Goal: Transaction & Acquisition: Purchase product/service

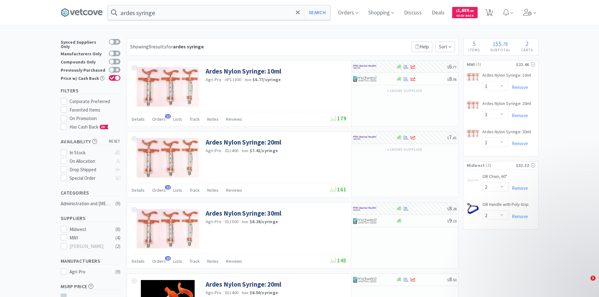
select select "1"
select select "2"
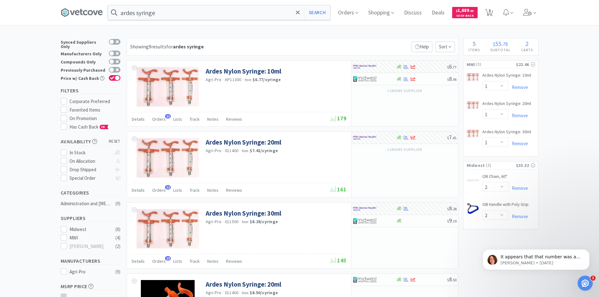
click at [174, 13] on input "ardes syringe" at bounding box center [219, 12] width 222 height 14
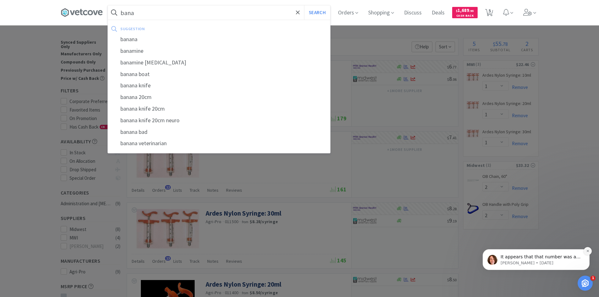
click at [586, 250] on icon "Dismiss notification" at bounding box center [587, 250] width 3 height 3
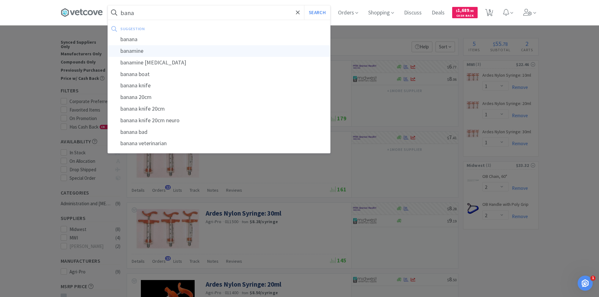
click at [150, 52] on div "banamine" at bounding box center [219, 51] width 222 height 12
type input "banamine"
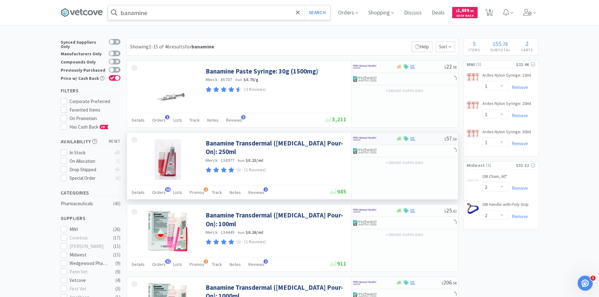
click at [396, 141] on div at bounding box center [374, 138] width 43 height 11
select select "1"
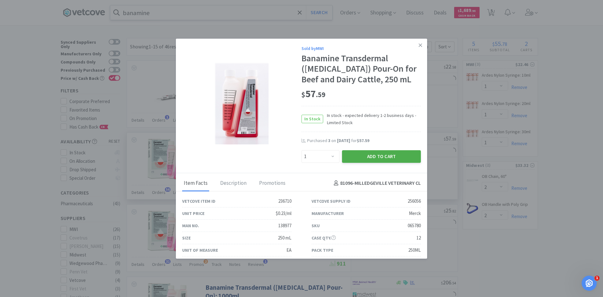
click at [380, 157] on button "Add to Cart" at bounding box center [381, 156] width 79 height 13
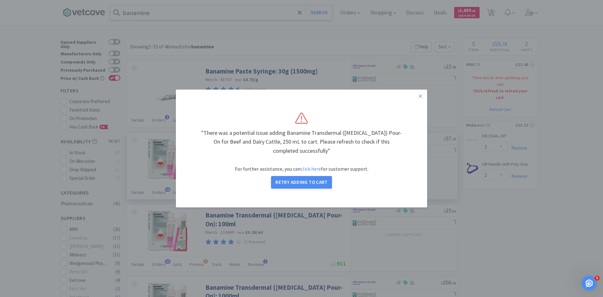
select select "1"
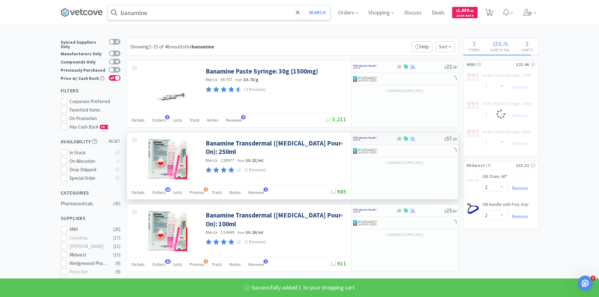
select select "1"
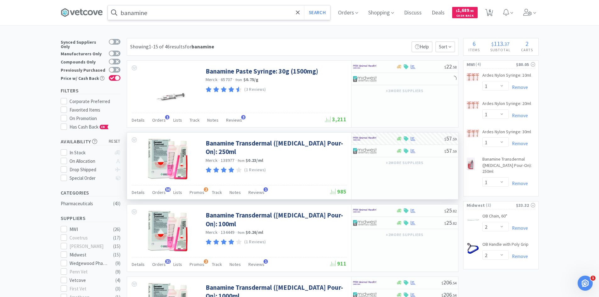
click at [181, 18] on input "banamine" at bounding box center [219, 12] width 222 height 14
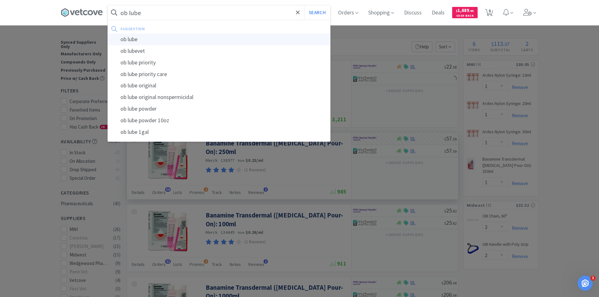
type input "ob lube"
click at [140, 42] on div "ob lube" at bounding box center [219, 40] width 222 height 12
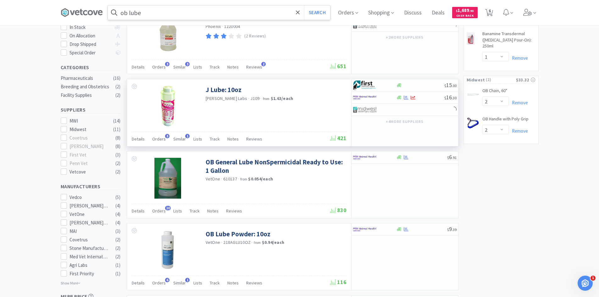
scroll to position [126, 0]
click at [396, 233] on div "$ 9 . 39" at bounding box center [404, 229] width 107 height 12
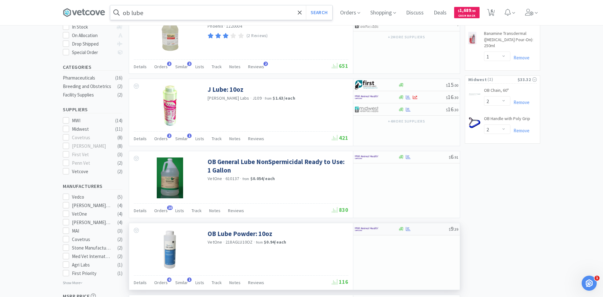
select select "1"
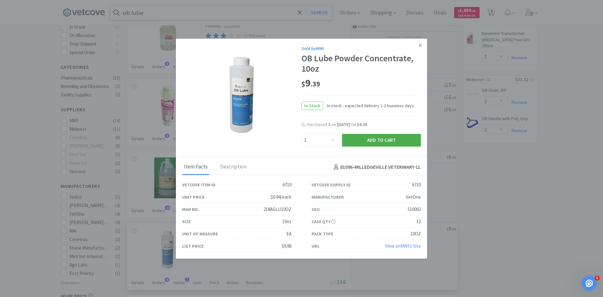
click at [390, 140] on button "Add to Cart" at bounding box center [381, 140] width 79 height 13
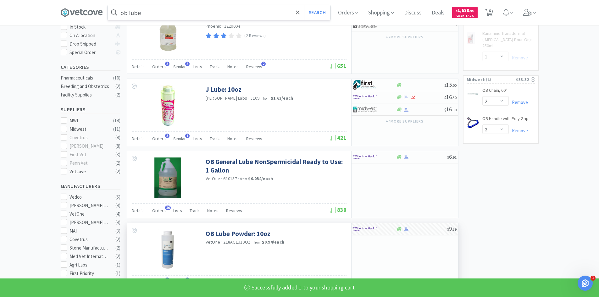
select select "1"
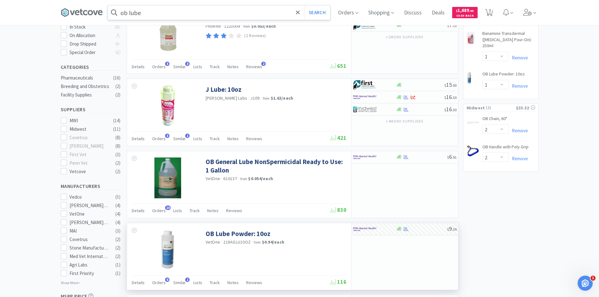
click at [155, 19] on input "ob lube" at bounding box center [219, 12] width 222 height 14
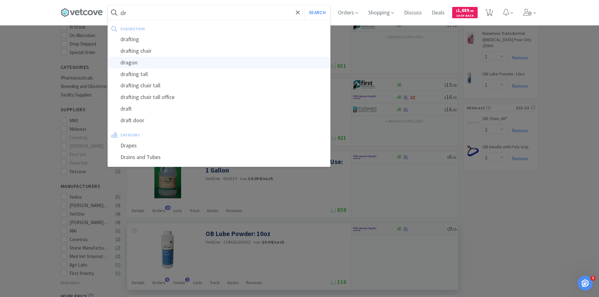
type input "d"
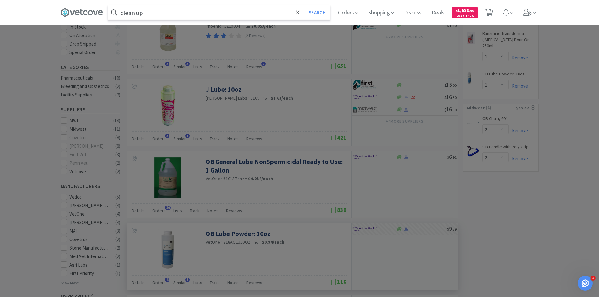
type input "clean up"
click at [304, 5] on button "Search" at bounding box center [317, 12] width 26 height 14
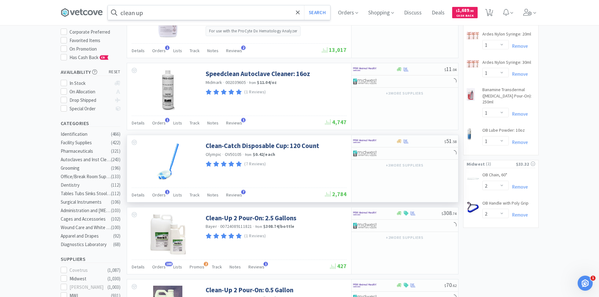
scroll to position [94, 0]
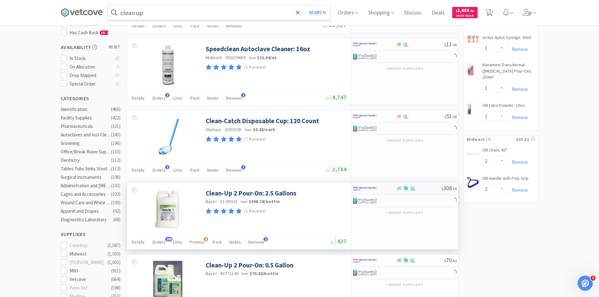
click at [393, 188] on div at bounding box center [374, 188] width 43 height 11
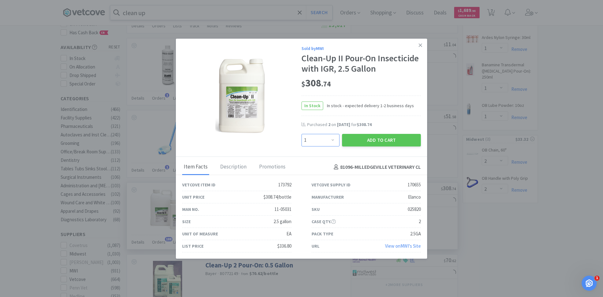
click at [333, 139] on select "Enter Quantity 1 2 3 4 5 6 7 8 9 10 11 12 13 14 15 16 17 18 19 20 Enter Quantity" at bounding box center [321, 140] width 38 height 13
select select "2"
click at [302, 134] on select "Enter Quantity 1 2 3 4 5 6 7 8 9 10 11 12 13 14 15 16 17 18 19 20 Enter Quantity" at bounding box center [321, 140] width 38 height 13
click at [362, 138] on button "Add to Cart" at bounding box center [381, 140] width 79 height 13
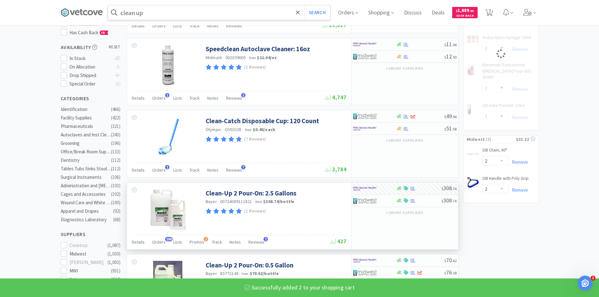
select select "2"
select select "1"
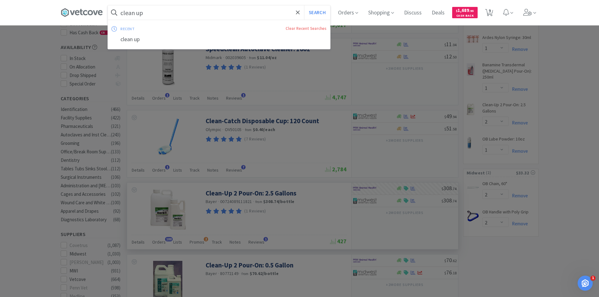
click at [147, 15] on input "clean up" at bounding box center [219, 12] width 222 height 14
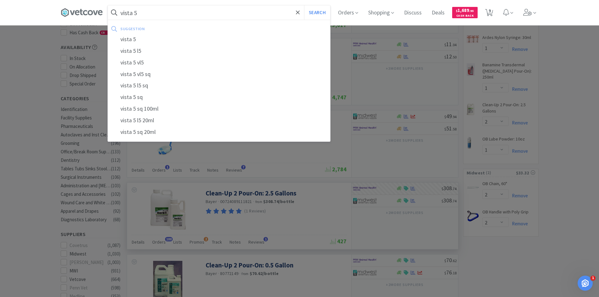
type input "vista 5"
click at [304, 5] on button "Search" at bounding box center [317, 12] width 26 height 14
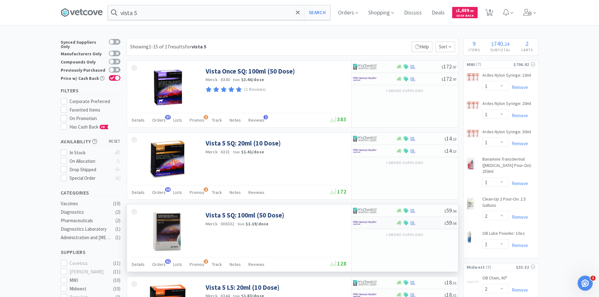
click at [396, 221] on div at bounding box center [399, 223] width 6 height 5
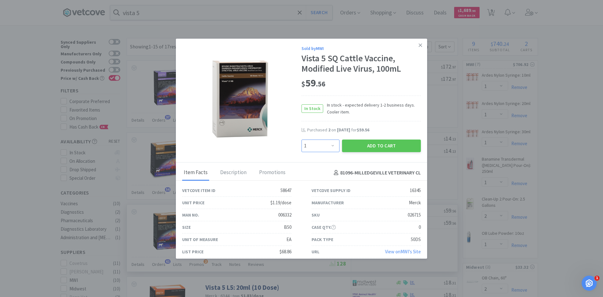
drag, startPoint x: 329, startPoint y: 146, endPoint x: 328, endPoint y: 141, distance: 5.1
click at [329, 146] on select "Enter Quantity 1 2 3 4 5 6 7 8 9 10 11 12 13 14 15 16 17 18 19 20 Enter Quantity" at bounding box center [321, 146] width 38 height 13
select select "4"
click at [302, 140] on select "Enter Quantity 1 2 3 4 5 6 7 8 9 10 11 12 13 14 15 16 17 18 19 20 Enter Quantity" at bounding box center [321, 146] width 38 height 13
click at [369, 146] on button "Add to Cart" at bounding box center [381, 146] width 79 height 13
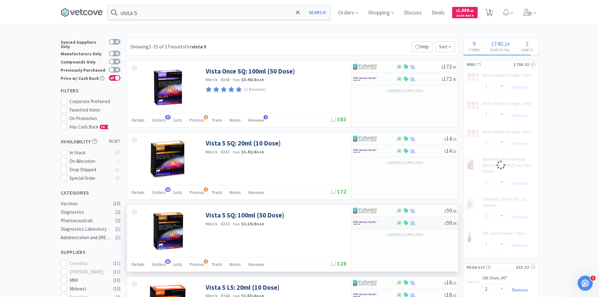
select select "4"
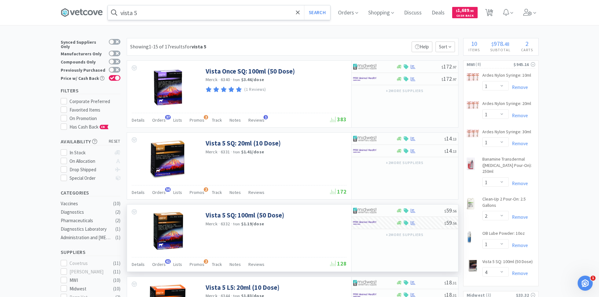
drag, startPoint x: 144, startPoint y: 11, endPoint x: 147, endPoint y: 16, distance: 5.4
click at [144, 11] on input "vista 5" at bounding box center [219, 12] width 222 height 14
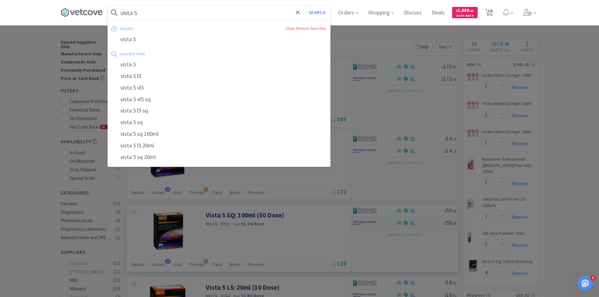
click at [147, 13] on input "vista 5" at bounding box center [219, 12] width 222 height 14
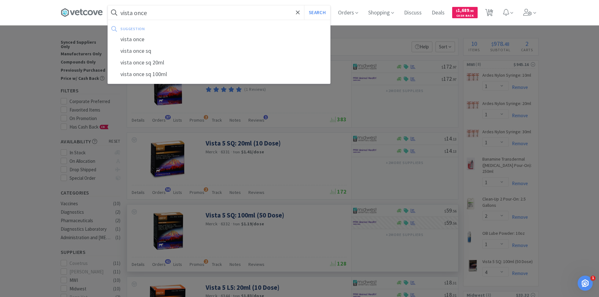
type input "vista once"
click at [304, 5] on button "Search" at bounding box center [317, 12] width 26 height 14
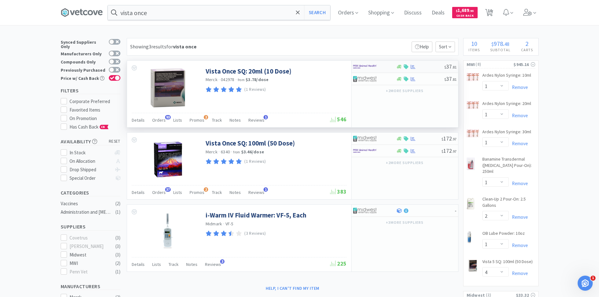
click at [374, 69] on img at bounding box center [365, 66] width 24 height 9
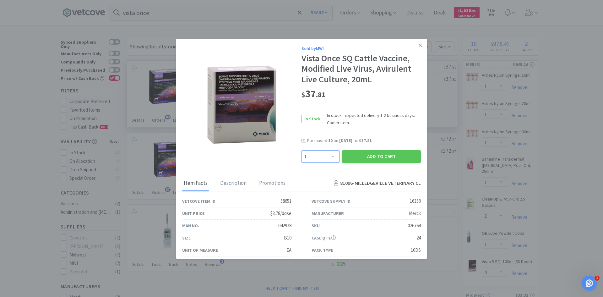
click at [330, 158] on select "Enter Quantity 1 2 3 4 5 6 7 8 9 10 11 12 13 14 15 16 17 18 19 20 Enter Quantity" at bounding box center [321, 156] width 38 height 13
select select "10"
click at [302, 150] on select "Enter Quantity 1 2 3 4 5 6 7 8 9 10 11 12 13 14 15 16 17 18 19 20 Enter Quantity" at bounding box center [321, 156] width 38 height 13
click at [353, 156] on button "Add to Cart" at bounding box center [381, 156] width 79 height 13
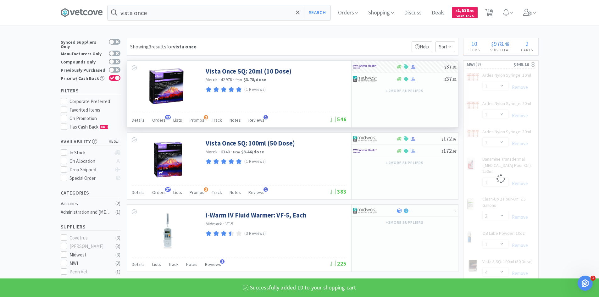
select select "10"
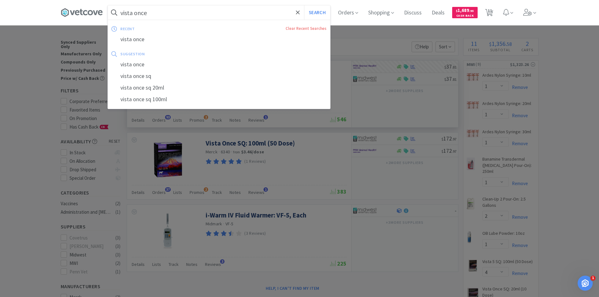
click at [161, 14] on input "vista once" at bounding box center [219, 12] width 222 height 14
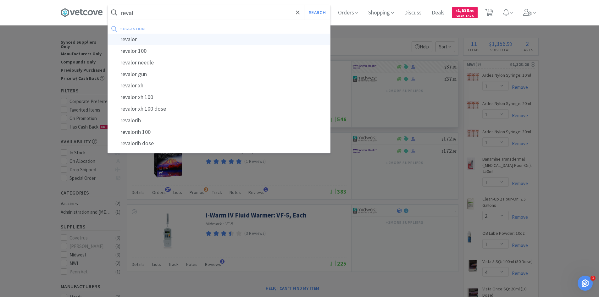
click at [137, 40] on div "revalor" at bounding box center [219, 40] width 222 height 12
type input "revalor"
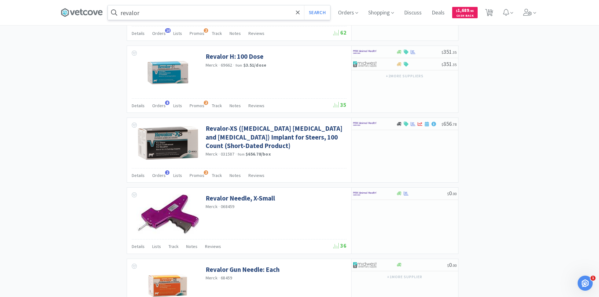
scroll to position [597, 0]
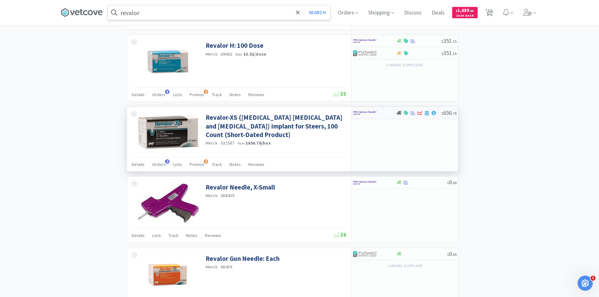
click at [388, 112] on div at bounding box center [374, 112] width 43 height 11
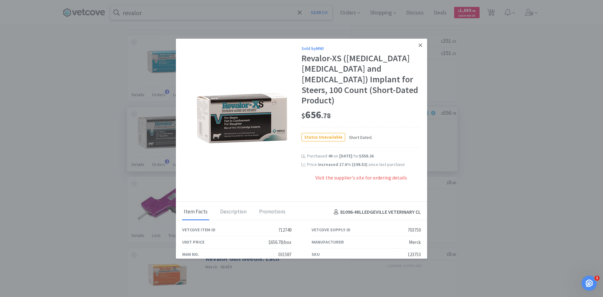
click at [419, 44] on icon at bounding box center [420, 45] width 3 height 6
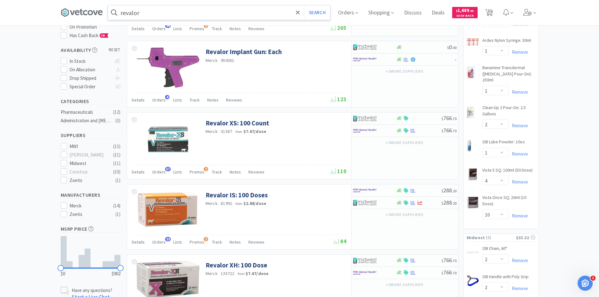
scroll to position [82, 0]
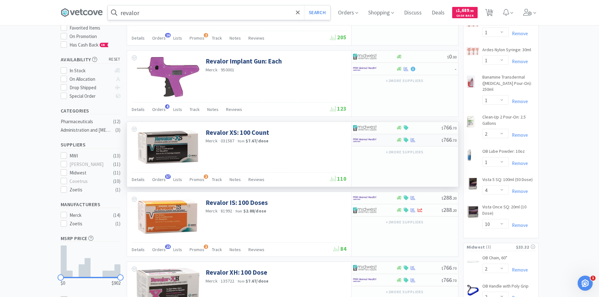
click at [378, 139] on div at bounding box center [370, 140] width 35 height 11
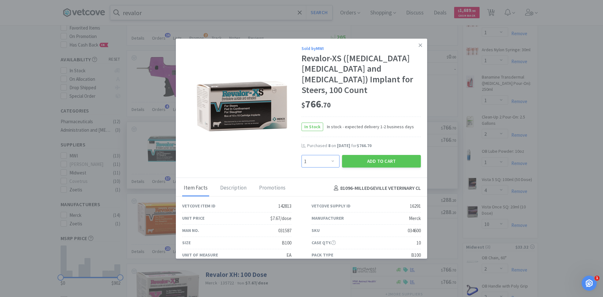
click at [331, 155] on select "Enter Quantity 1 2 3 4 5 6 7 8 9 10 11 12 13 14 15 16 17 18 19 20 Enter Quantity" at bounding box center [321, 161] width 38 height 13
select select "4"
click at [302, 155] on select "Enter Quantity 1 2 3 4 5 6 7 8 9 10 11 12 13 14 15 16 17 18 19 20 Enter Quantity" at bounding box center [321, 161] width 38 height 13
click at [370, 155] on button "Add to Cart" at bounding box center [381, 161] width 79 height 13
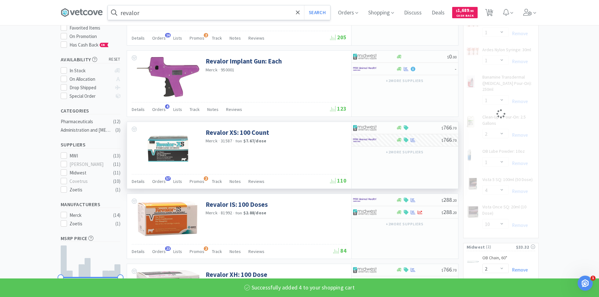
select select "4"
select select "10"
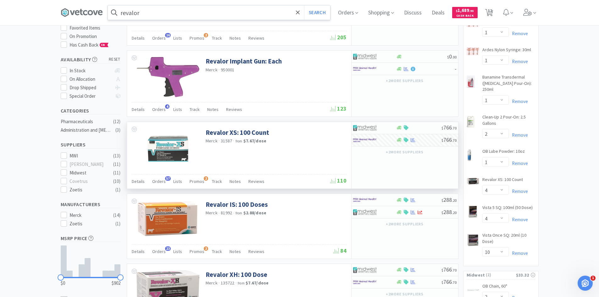
click at [161, 15] on input "revalor" at bounding box center [219, 12] width 222 height 14
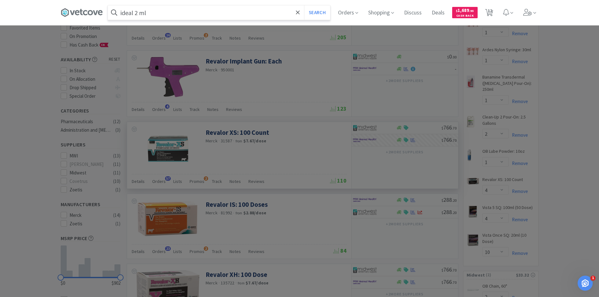
type input "ideal 2 ml"
click at [304, 5] on button "Search" at bounding box center [317, 12] width 26 height 14
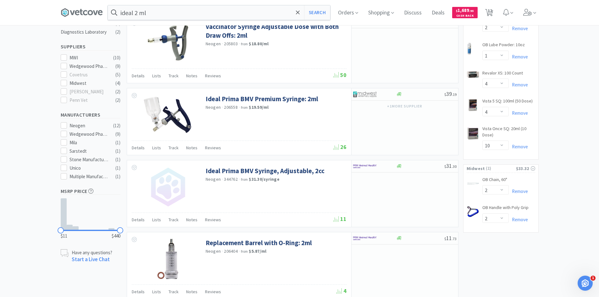
scroll to position [220, 0]
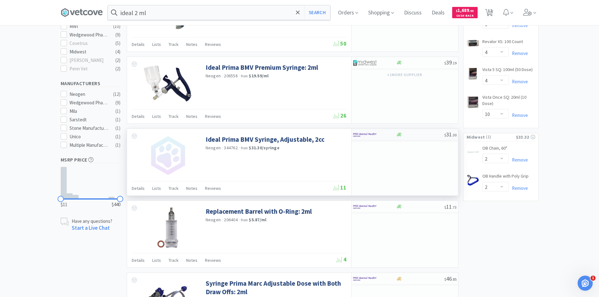
click at [394, 135] on div at bounding box center [374, 134] width 43 height 11
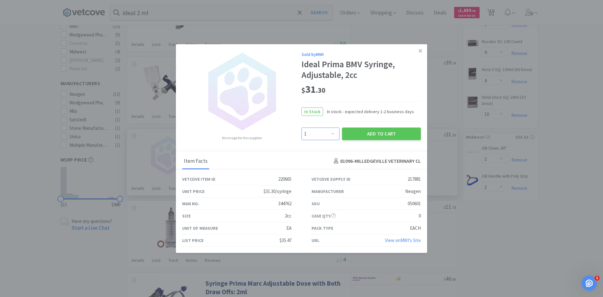
click at [334, 131] on select "Enter Quantity 1 2 3 4 5 6 7 8 9 10 11 12 13 14 15 16 17 18 19 20 Enter Quantity" at bounding box center [321, 134] width 38 height 13
select select "3"
click at [302, 128] on select "Enter Quantity 1 2 3 4 5 6 7 8 9 10 11 12 13 14 15 16 17 18 19 20 Enter Quantity" at bounding box center [321, 134] width 38 height 13
click at [367, 135] on button "Add to Cart" at bounding box center [381, 134] width 79 height 13
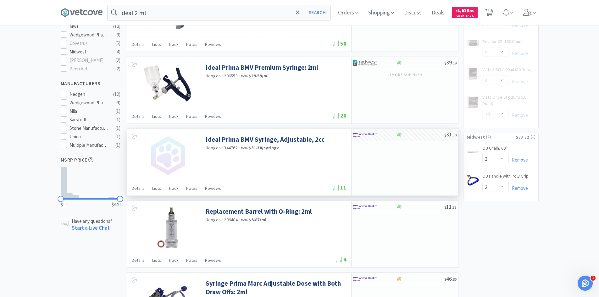
select select "3"
select select "1"
select select "4"
select select "10"
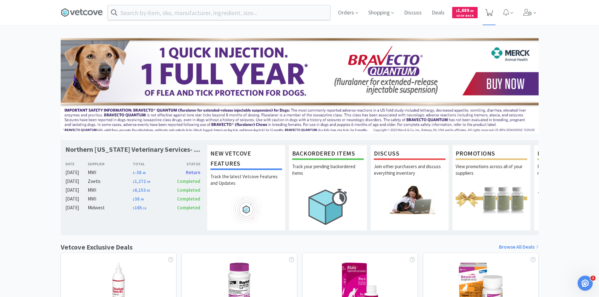
click at [488, 15] on icon at bounding box center [489, 12] width 8 height 7
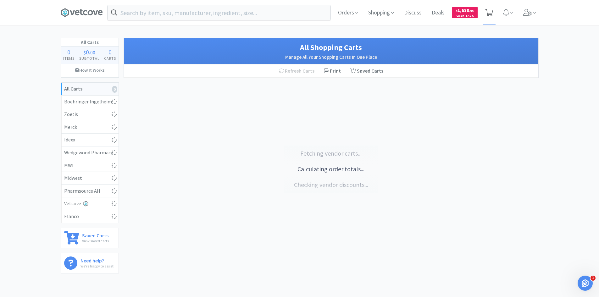
select select "1"
select select "2"
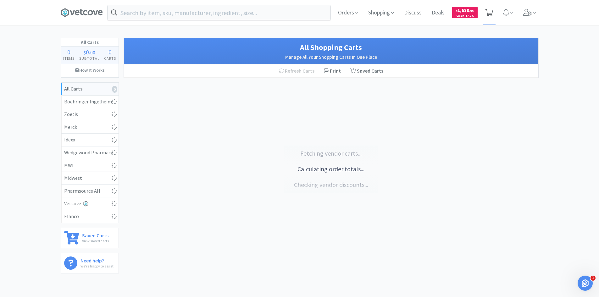
select select "3"
select select "1"
select select "4"
select select "10"
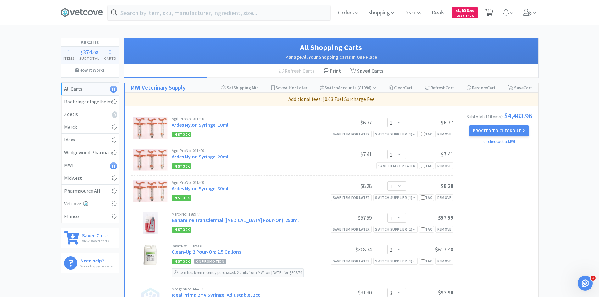
select select "2"
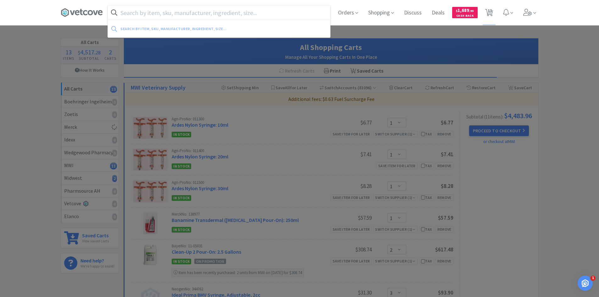
click at [153, 10] on input "text" at bounding box center [219, 12] width 222 height 14
click at [511, 189] on div at bounding box center [299, 148] width 599 height 297
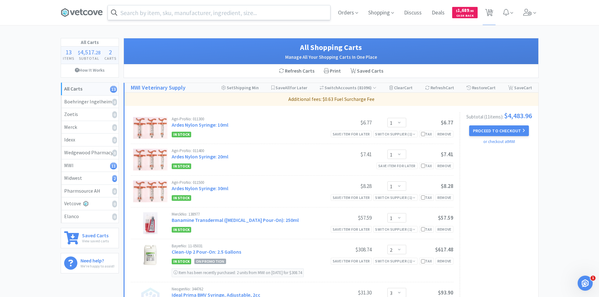
click at [199, 14] on input "text" at bounding box center [219, 12] width 222 height 14
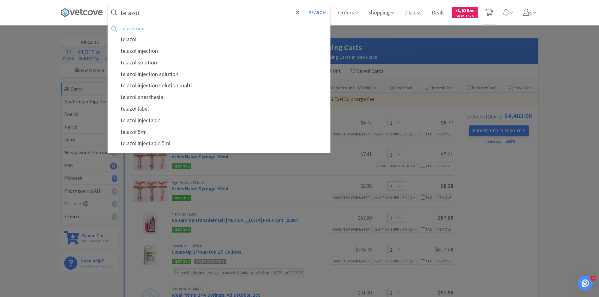
type input "telazol"
click at [304, 5] on button "Search" at bounding box center [317, 12] width 26 height 14
select select "1"
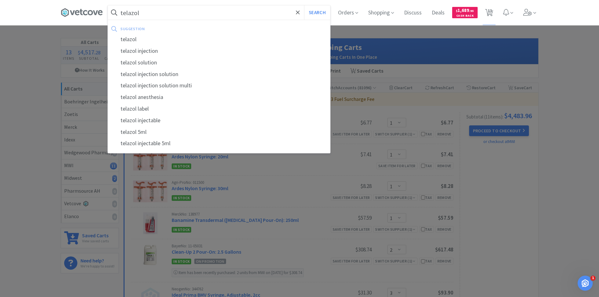
select select "1"
select select "2"
select select "3"
select select "1"
select select "4"
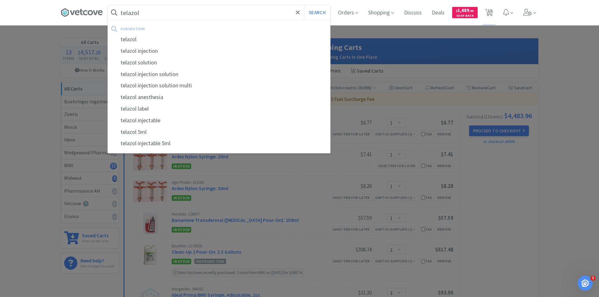
select select "4"
select select "10"
select select "2"
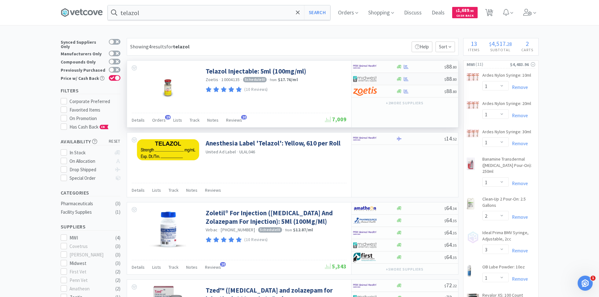
click at [395, 80] on div at bounding box center [374, 79] width 43 height 11
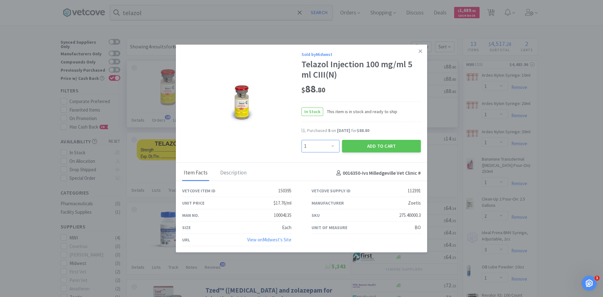
click at [334, 146] on select "Enter Quantity 1 2 3 4 5 6 7 8 9 10 11 12 13 14 15 16 17 18 19 20 Enter Quantity" at bounding box center [321, 146] width 38 height 13
select select "10"
click at [302, 140] on select "Enter Quantity 1 2 3 4 5 6 7 8 9 10 11 12 13 14 15 16 17 18 19 20 Enter Quantity" at bounding box center [321, 146] width 38 height 13
click at [357, 147] on button "Add to Cart" at bounding box center [381, 146] width 79 height 13
select select "10"
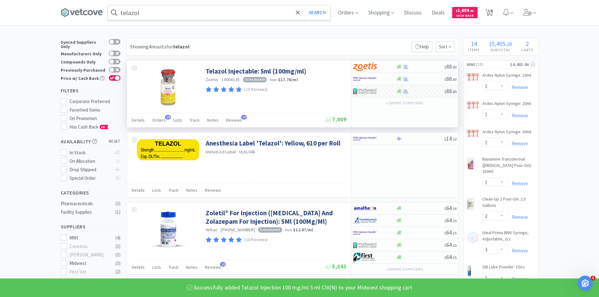
click at [143, 13] on input "telazol" at bounding box center [219, 12] width 222 height 14
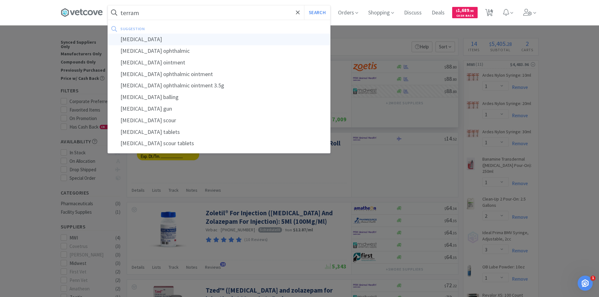
click at [137, 39] on div "terramycin" at bounding box center [219, 40] width 222 height 12
type input "terramycin"
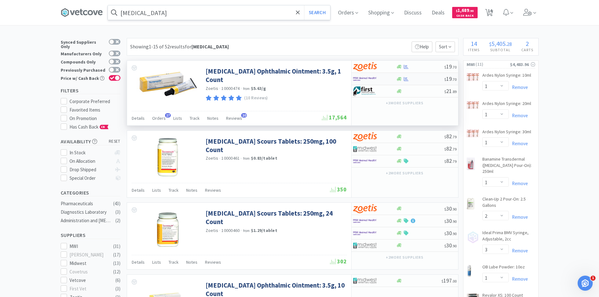
click at [382, 80] on div at bounding box center [370, 79] width 35 height 11
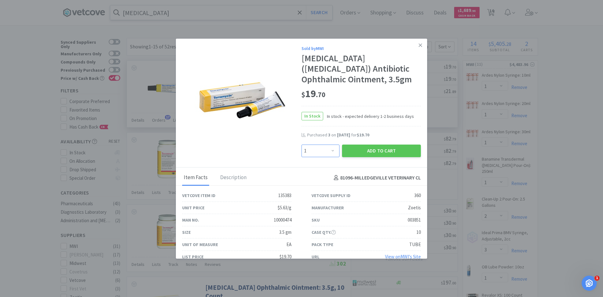
click at [330, 149] on select "Enter Quantity 1 2 3 4 5 6 7 8 9 10 11 12 13 14 15 16 17 18 19 20 Enter Quantity" at bounding box center [321, 151] width 38 height 13
select select "2"
click at [302, 145] on select "Enter Quantity 1 2 3 4 5 6 7 8 9 10 11 12 13 14 15 16 17 18 19 20 Enter Quantity" at bounding box center [321, 151] width 38 height 13
click at [362, 151] on button "Add to Cart" at bounding box center [381, 151] width 79 height 13
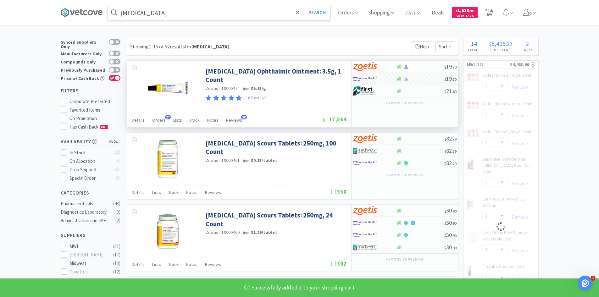
select select "2"
select select "4"
select select "10"
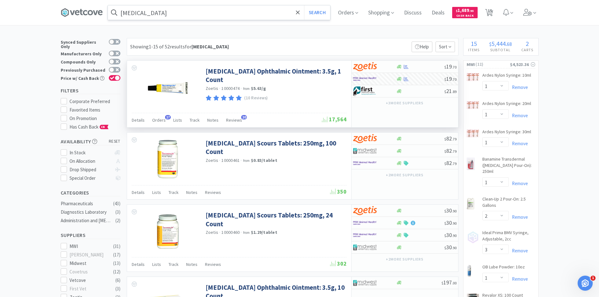
click at [176, 17] on input "terramycin" at bounding box center [219, 12] width 222 height 14
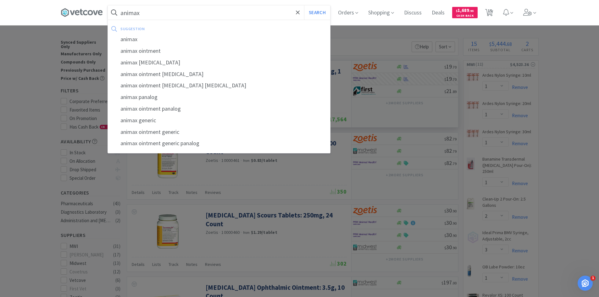
type input "animax"
click at [304, 5] on button "Search" at bounding box center [317, 12] width 26 height 14
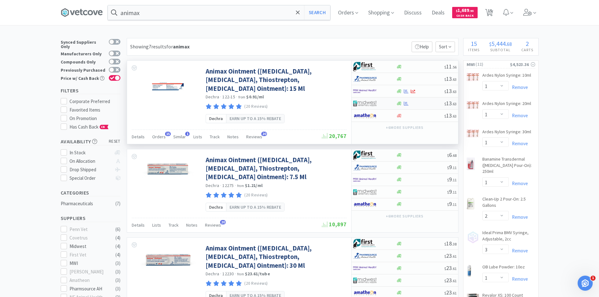
click at [377, 105] on div at bounding box center [370, 103] width 35 height 11
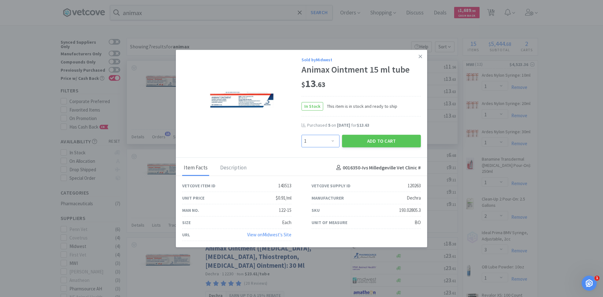
click at [327, 146] on select "Enter Quantity 1 2 3 4 5 6 7 8 9 10 11 12 13 14 15 16 17 18 19 20 Enter Quantity" at bounding box center [321, 141] width 38 height 13
select select "6"
click at [302, 135] on select "Enter Quantity 1 2 3 4 5 6 7 8 9 10 11 12 13 14 15 16 17 18 19 20 Enter Quantity" at bounding box center [321, 141] width 38 height 13
click at [357, 140] on button "Add to Cart" at bounding box center [381, 141] width 79 height 13
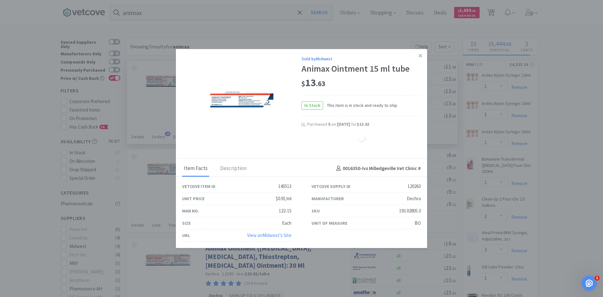
select select "6"
select select "2"
select select "10"
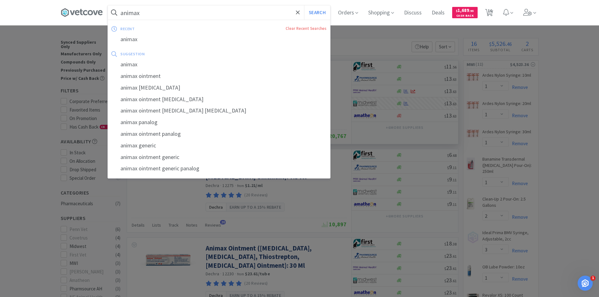
click at [160, 14] on input "animax" at bounding box center [219, 12] width 222 height 14
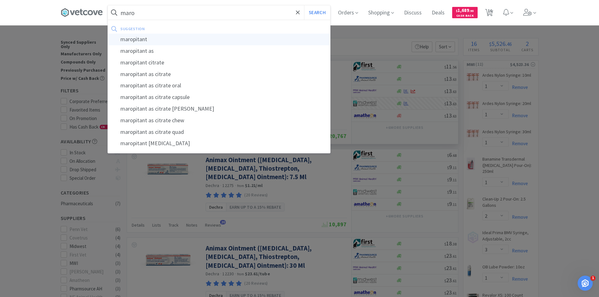
click at [148, 38] on div "maropitant" at bounding box center [219, 40] width 222 height 12
type input "maropitant"
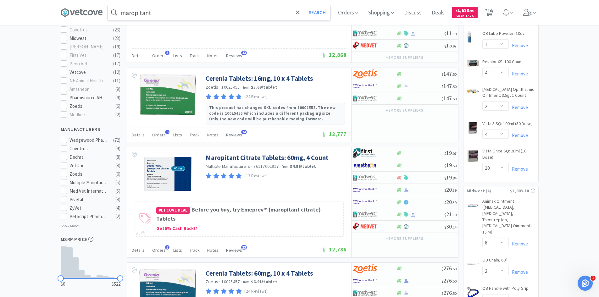
scroll to position [251, 0]
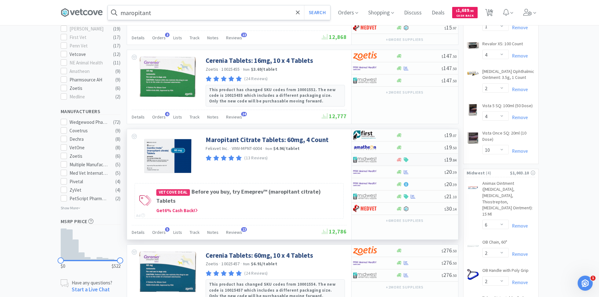
click at [363, 160] on img at bounding box center [365, 159] width 24 height 9
select select "1"
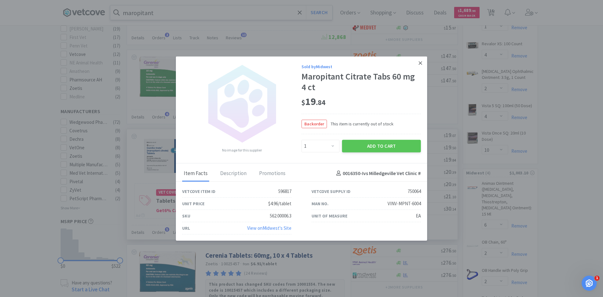
click at [420, 62] on icon at bounding box center [420, 62] width 3 height 3
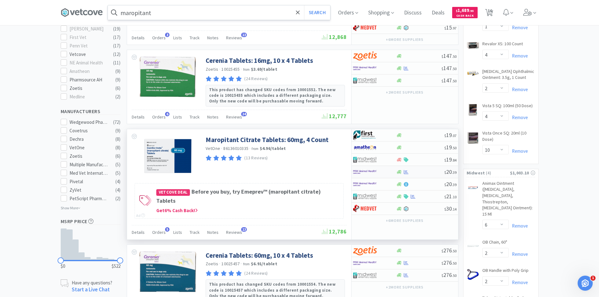
click at [384, 172] on div at bounding box center [370, 172] width 35 height 11
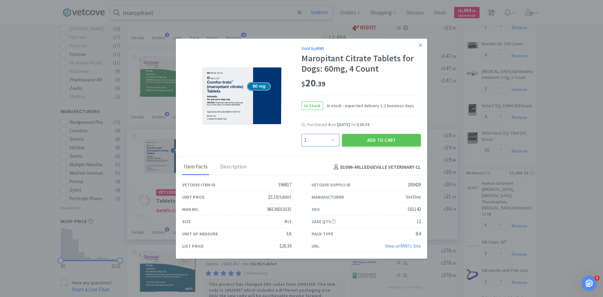
click at [328, 140] on select "Enter Quantity 1 2 3 4 5 6 7 8 9 10 11 12 13 14 15 16 17 18 19 20 Enter Quantity" at bounding box center [321, 140] width 38 height 13
select select "6"
click at [302, 134] on select "Enter Quantity 1 2 3 4 5 6 7 8 9 10 11 12 13 14 15 16 17 18 19 20 Enter Quantity" at bounding box center [321, 140] width 38 height 13
click at [365, 140] on button "Add to Cart" at bounding box center [381, 140] width 79 height 13
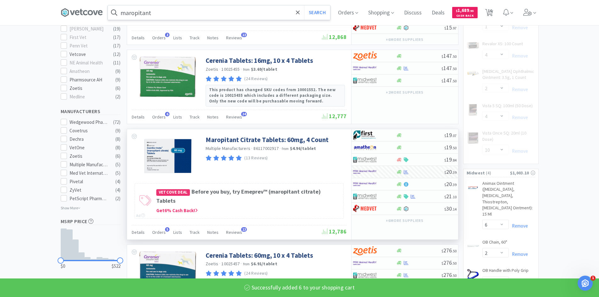
select select "6"
select select "1"
select select "4"
select select "2"
select select "4"
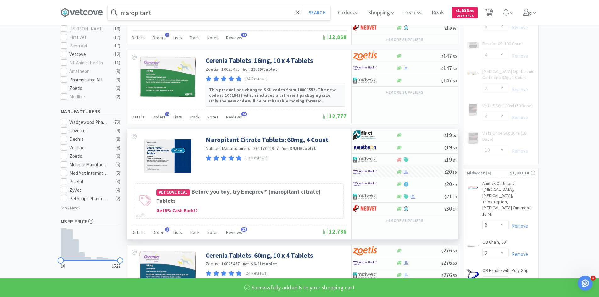
select select "10"
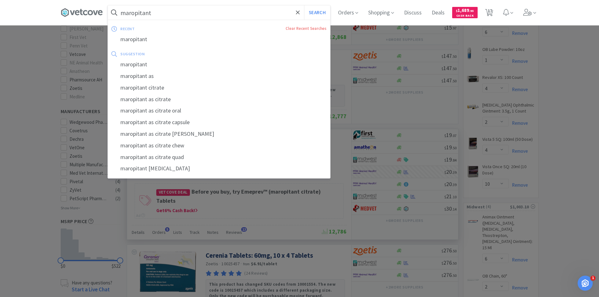
click at [155, 11] on input "maropitant" at bounding box center [219, 12] width 222 height 14
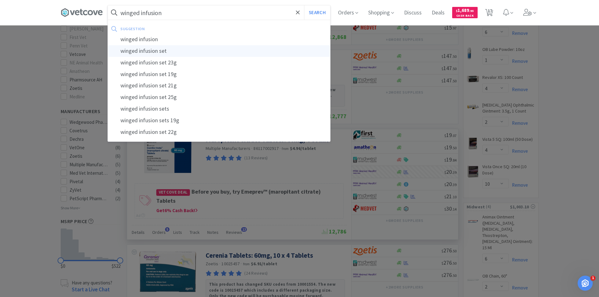
click at [151, 51] on div "winged infusion set" at bounding box center [219, 51] width 222 height 12
type input "winged infusion set"
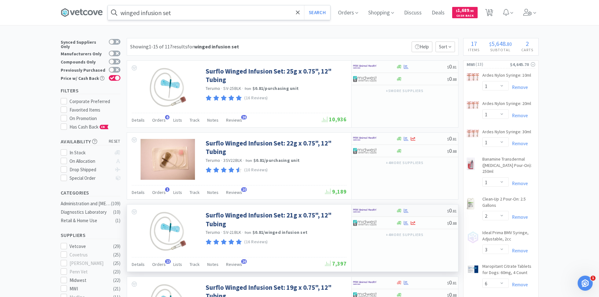
click at [371, 210] on img at bounding box center [365, 210] width 24 height 9
select select "50"
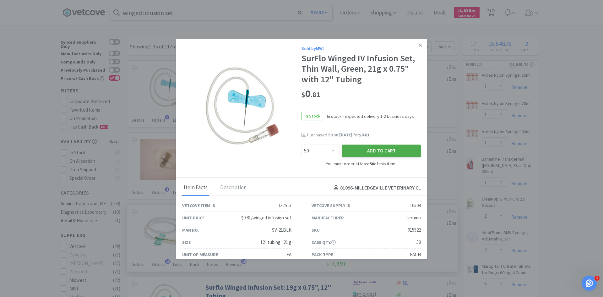
click at [367, 150] on button "Add to Cart" at bounding box center [381, 151] width 79 height 13
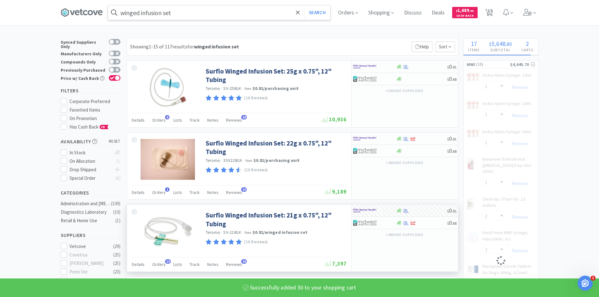
select select "2"
select select "4"
select select "50"
select select "10"
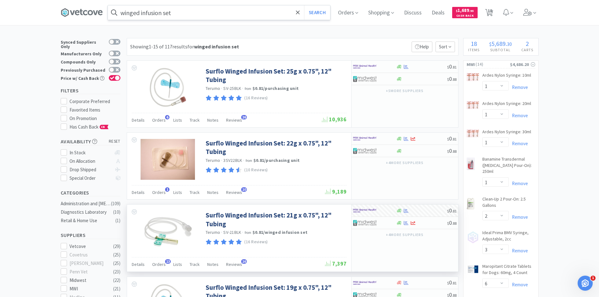
click at [199, 18] on input "winged infusion set" at bounding box center [219, 12] width 222 height 14
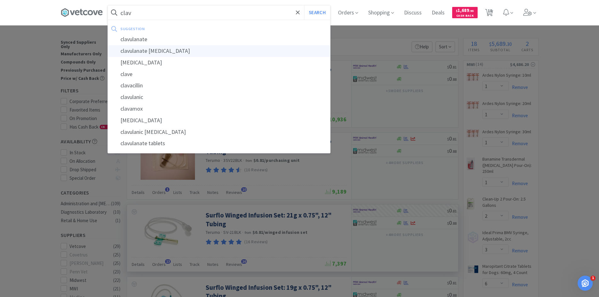
click at [177, 51] on div "clavulanate amoxicillin" at bounding box center [219, 51] width 222 height 12
type input "clavulanate amoxicillin"
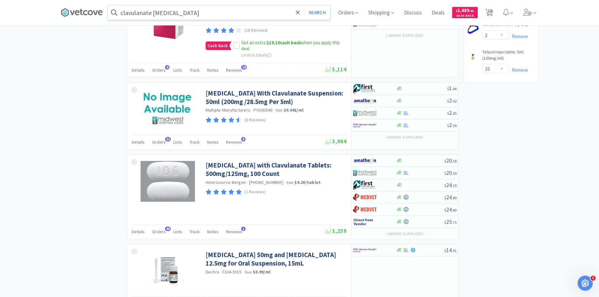
scroll to position [566, 0]
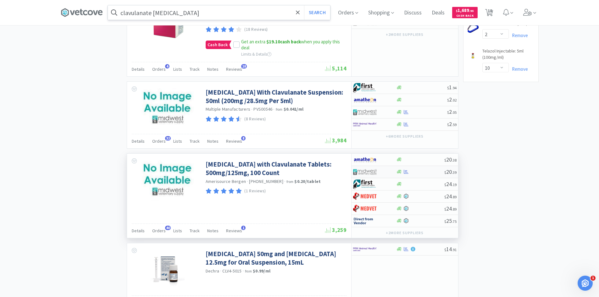
click at [393, 177] on div at bounding box center [374, 172] width 43 height 11
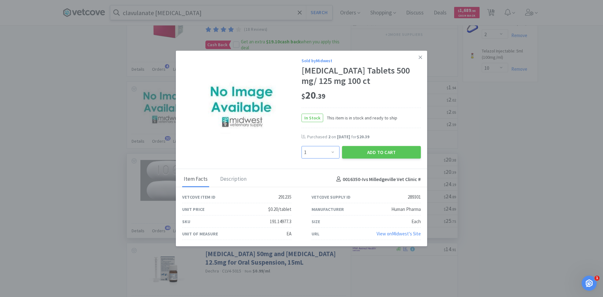
click at [335, 157] on select "Enter Quantity 1 2 3 4 5 6 7 8 9 10 11 12 13 14 15 16 17 18 19 20 Enter Quantity" at bounding box center [321, 152] width 38 height 13
select select "2"
click at [302, 151] on select "Enter Quantity 1 2 3 4 5 6 7 8 9 10 11 12 13 14 15 16 17 18 19 20 Enter Quantity" at bounding box center [321, 152] width 38 height 13
click at [377, 159] on button "Add to Cart" at bounding box center [381, 152] width 79 height 13
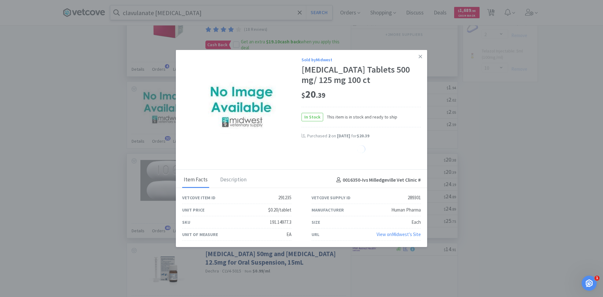
select select "2"
select select "6"
select select "2"
select select "10"
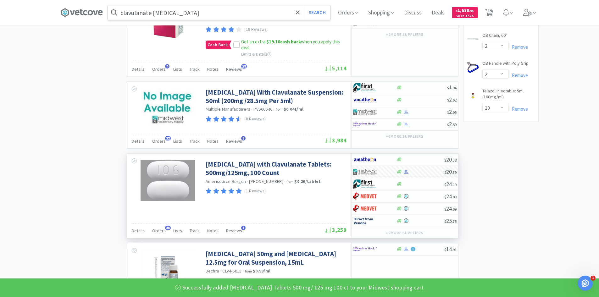
click at [195, 14] on input "clavulanate amoxicillin" at bounding box center [219, 12] width 222 height 14
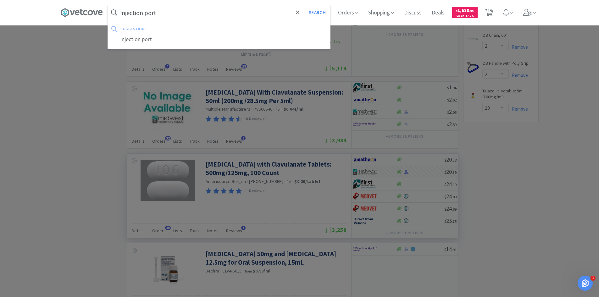
type input "injection port"
click at [304, 5] on button "Search" at bounding box center [317, 12] width 26 height 14
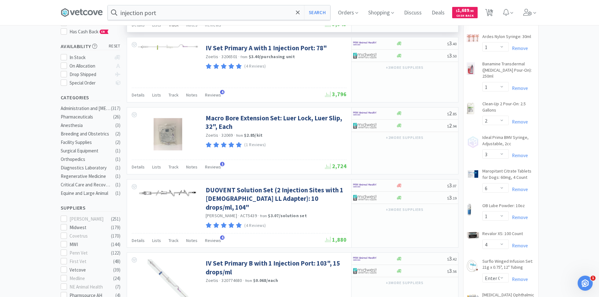
scroll to position [94, 0]
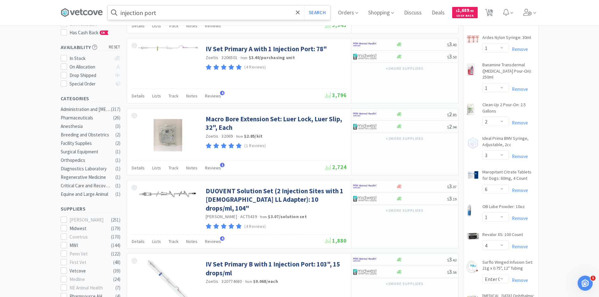
click at [166, 12] on input "injection port" at bounding box center [219, 12] width 222 height 14
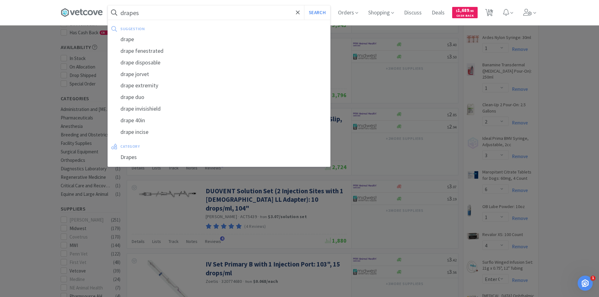
type input "drapes"
click at [304, 5] on button "Search" at bounding box center [317, 12] width 26 height 14
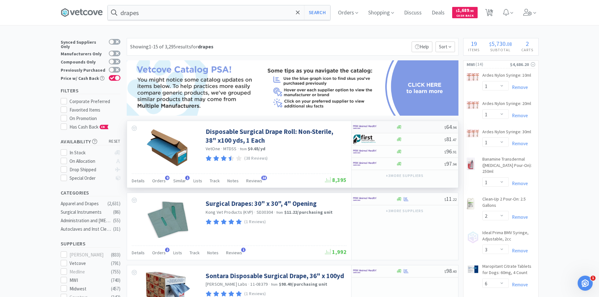
click at [403, 128] on div at bounding box center [420, 127] width 48 height 5
select select "1"
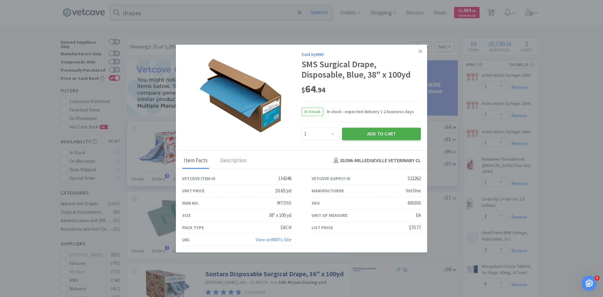
click at [378, 134] on button "Add to Cart" at bounding box center [381, 134] width 79 height 13
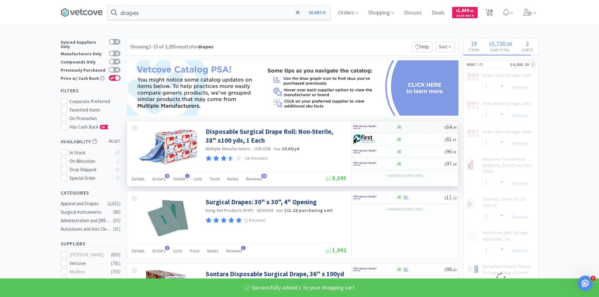
select select "1"
select select "3"
select select "6"
select select "1"
select select "2"
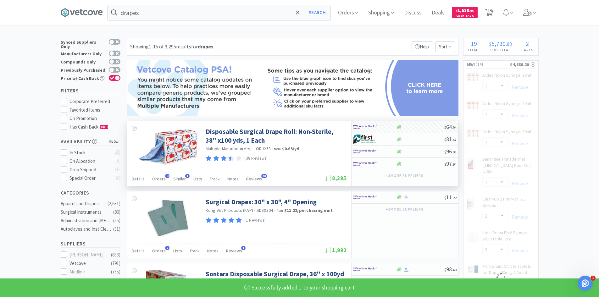
select select "4"
select select "50"
select select "10"
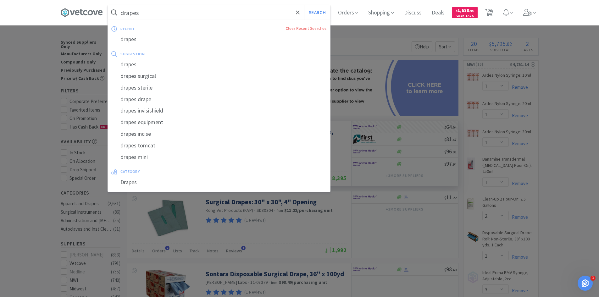
click at [200, 9] on input "drapes" at bounding box center [219, 12] width 222 height 14
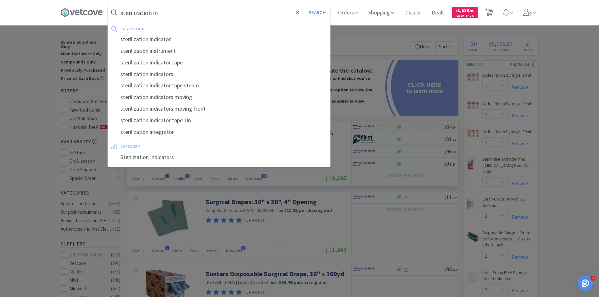
click at [169, 39] on div "sterilization indicator" at bounding box center [219, 40] width 222 height 12
type input "sterilization indicator"
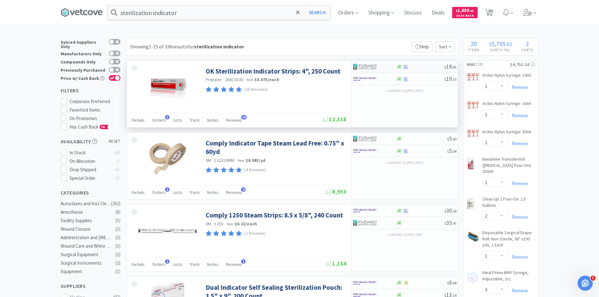
click at [392, 69] on div at bounding box center [374, 66] width 43 height 11
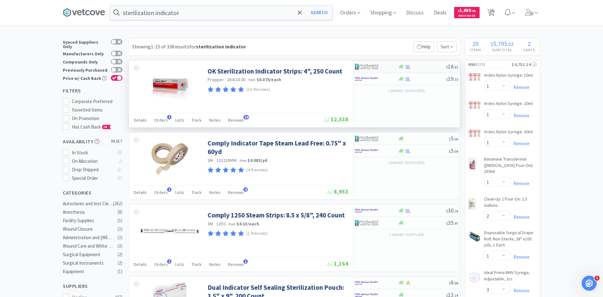
select select "1"
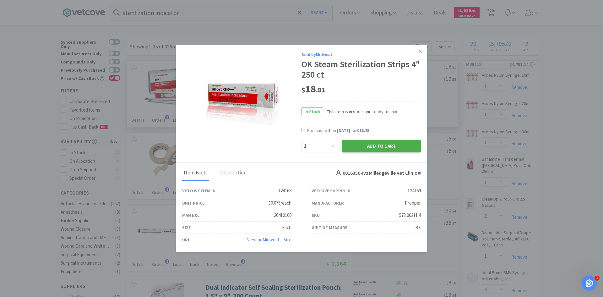
click at [376, 145] on button "Add to Cart" at bounding box center [381, 146] width 79 height 13
select select "1"
select select "10"
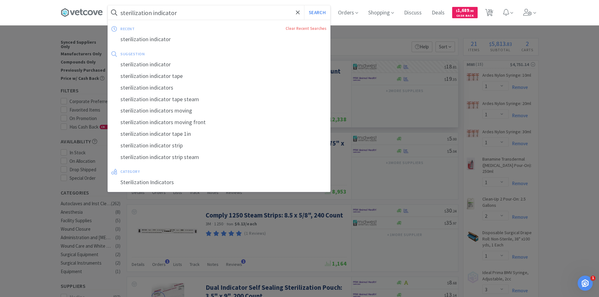
click at [191, 15] on input "sterilization indicator" at bounding box center [219, 12] width 222 height 14
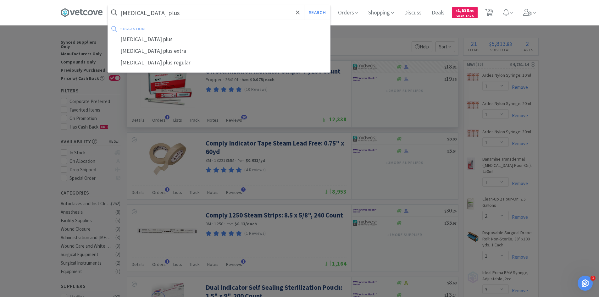
type input "vitamin k1 plus"
click at [304, 5] on button "Search" at bounding box center [317, 12] width 26 height 14
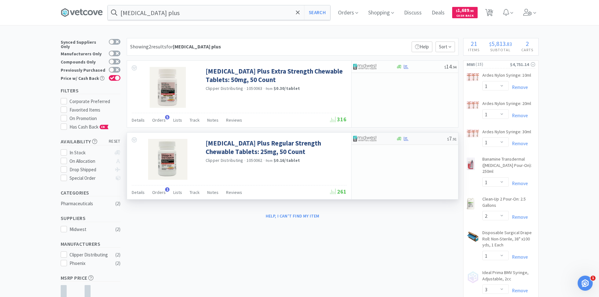
click at [377, 142] on div at bounding box center [370, 138] width 35 height 11
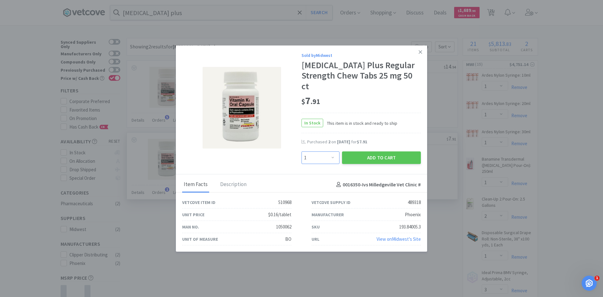
click at [331, 152] on select "Enter Quantity 1 2 3 4 5 6 7 8 9 10 11 12 13 14 15 16 17 18 19 20 Enter Quantity" at bounding box center [321, 158] width 38 height 13
select select "2"
click at [302, 152] on select "Enter Quantity 1 2 3 4 5 6 7 8 9 10 11 12 13 14 15 16 17 18 19 20 Enter Quantity" at bounding box center [321, 158] width 38 height 13
click at [368, 152] on button "Add to Cart" at bounding box center [381, 158] width 79 height 13
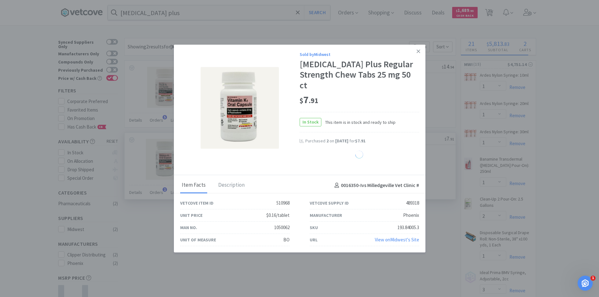
select select "2"
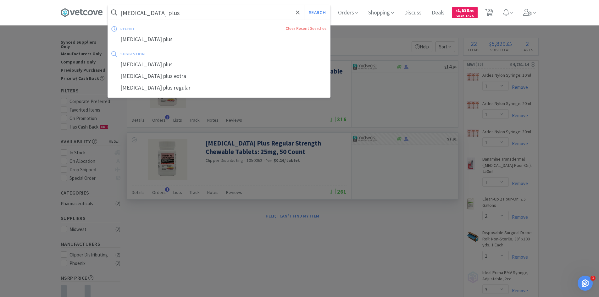
click at [175, 15] on input "vitamin k1 plus" at bounding box center [219, 12] width 222 height 14
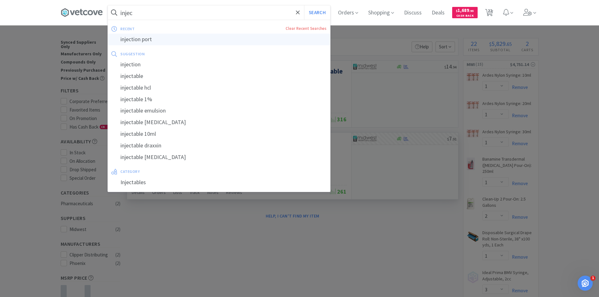
click at [150, 38] on div "injection port" at bounding box center [219, 40] width 222 height 12
type input "injection port"
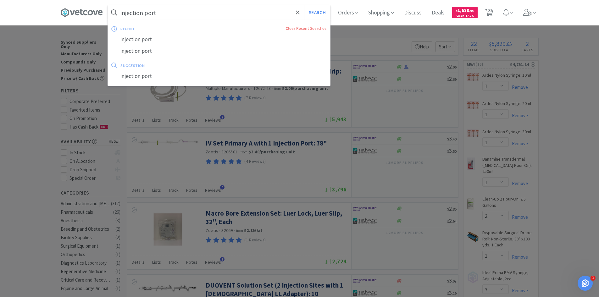
click at [172, 14] on input "injection port" at bounding box center [219, 12] width 222 height 14
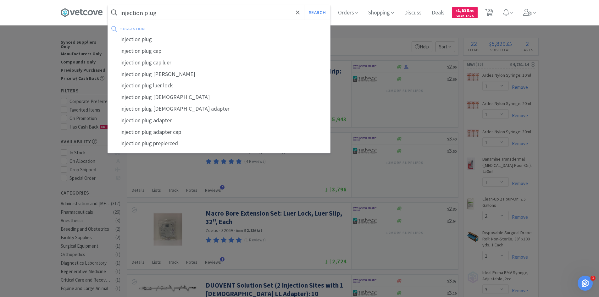
type input "injection plug"
click at [304, 5] on button "Search" at bounding box center [317, 12] width 26 height 14
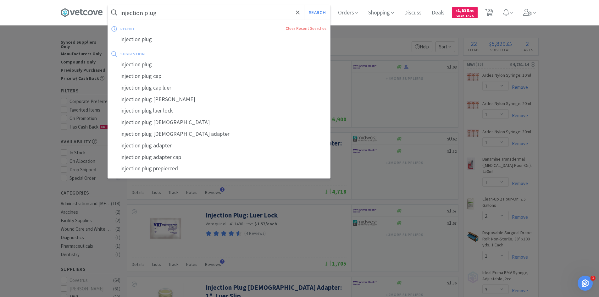
click at [193, 15] on input "injection plug" at bounding box center [219, 12] width 222 height 14
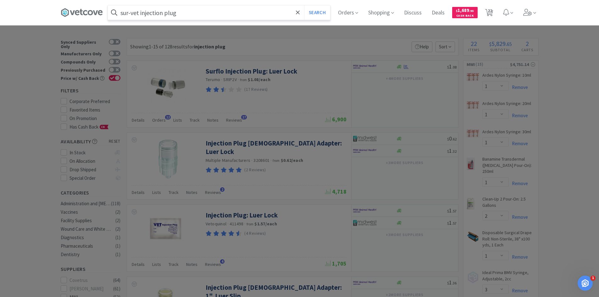
type input "sur-vet injection plug"
click at [304, 5] on button "Search" at bounding box center [317, 12] width 26 height 14
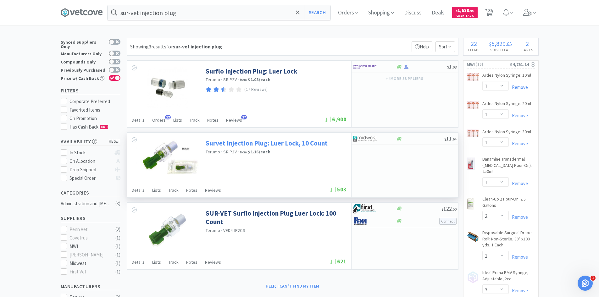
click at [293, 142] on link "Survet Injection Plug: Luer Lock, 10 Count" at bounding box center [267, 143] width 122 height 8
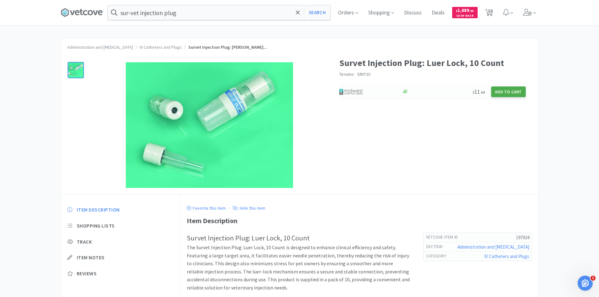
click at [506, 92] on button "Add to Cart" at bounding box center [508, 91] width 35 height 11
select select "1"
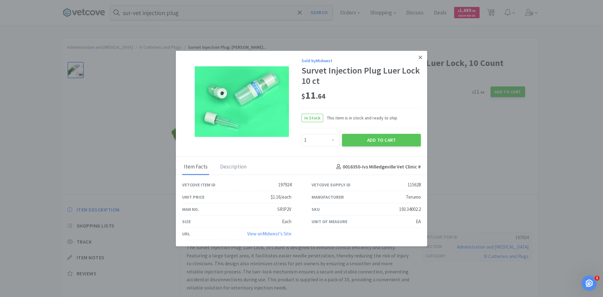
click at [418, 56] on link at bounding box center [420, 58] width 11 height 14
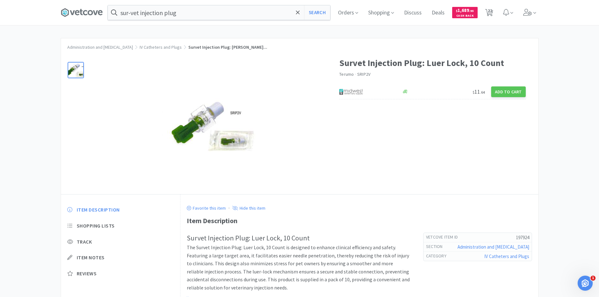
select select "1"
select select "2"
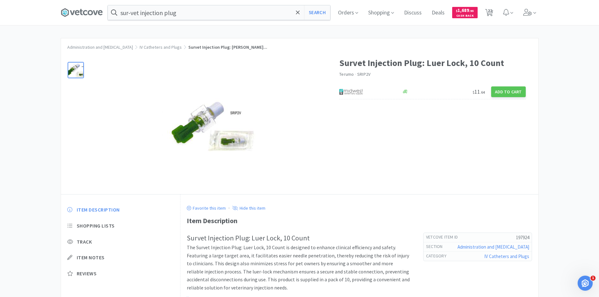
select select "1"
select select "3"
select select "6"
select select "1"
select select "4"
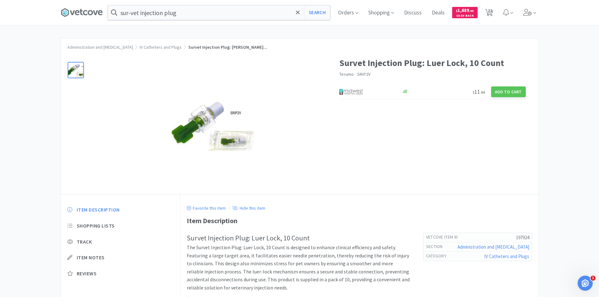
select select "50"
select select "2"
select select "4"
select select "10"
select select "2"
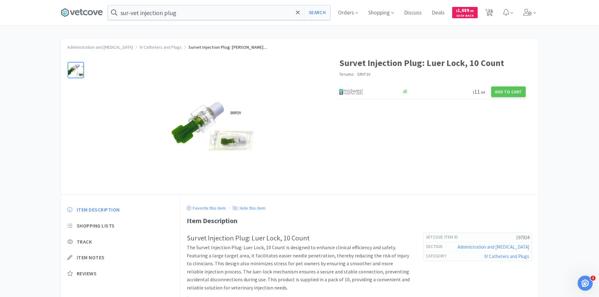
select select "6"
select select "2"
select select "1"
select select "10"
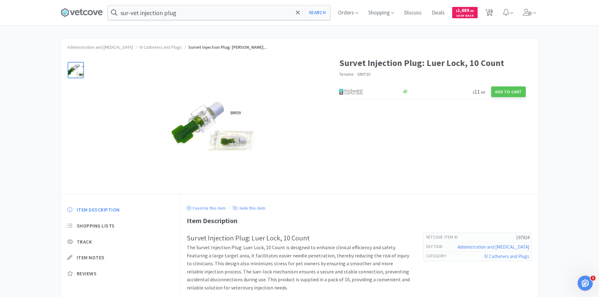
select select "2"
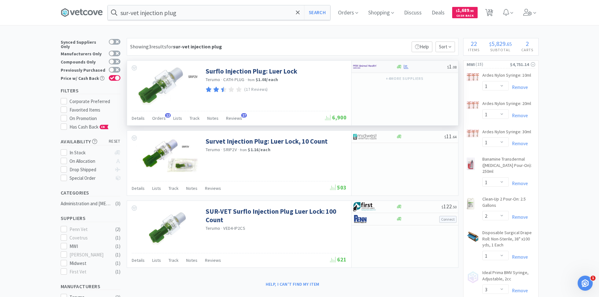
click at [371, 69] on img at bounding box center [365, 66] width 24 height 9
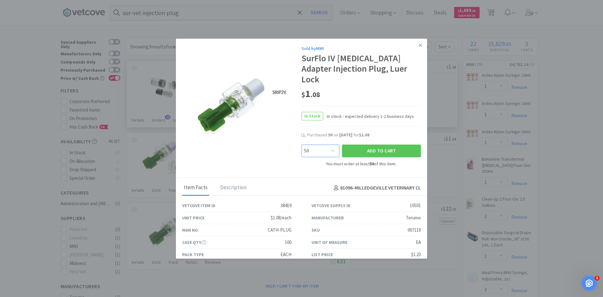
click at [331, 145] on select "Enter Quantity 50 100 150 200 250 300 350 400 450 500 550 600 650 700 750 800 8…" at bounding box center [321, 151] width 38 height 13
select select "100"
click at [302, 145] on select "Enter Quantity 50 100 150 200 250 300 350 400 450 500 550 600 650 700 750 800 8…" at bounding box center [321, 151] width 38 height 13
click at [377, 145] on button "Add to Cart" at bounding box center [381, 151] width 79 height 13
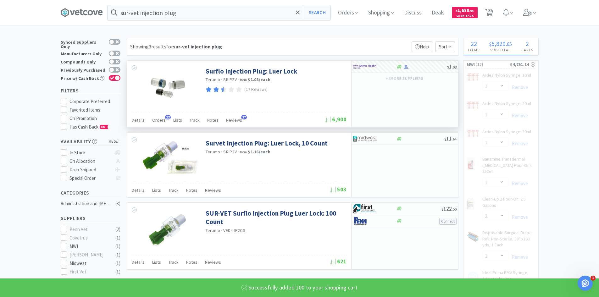
select select "100"
select select "2"
select select "4"
select select "50"
select select "10"
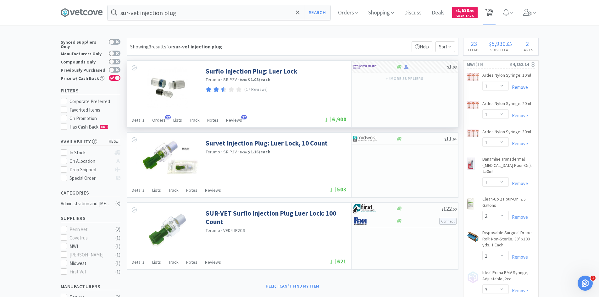
click at [492, 15] on span "23" at bounding box center [490, 10] width 4 height 25
select select "1"
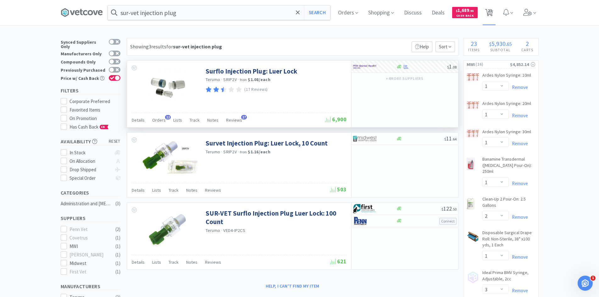
select select "2"
select select "1"
select select "3"
select select "6"
select select "1"
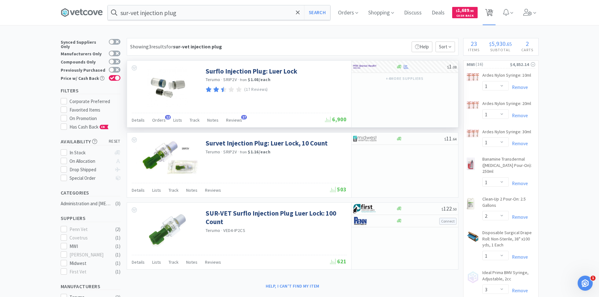
select select "4"
select select "100"
select select "50"
select select "2"
select select "4"
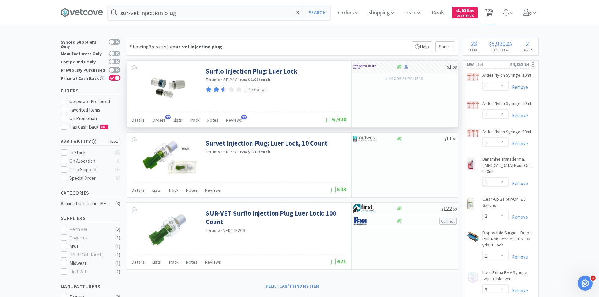
select select "10"
select select "2"
select select "6"
select select "2"
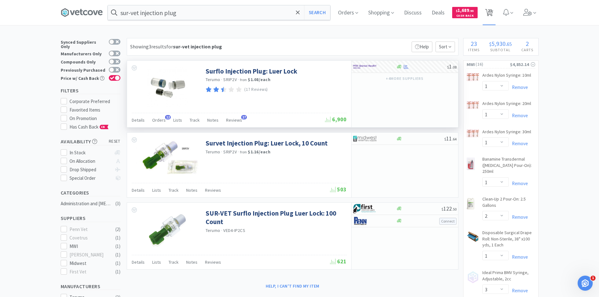
select select "1"
select select "10"
select select "2"
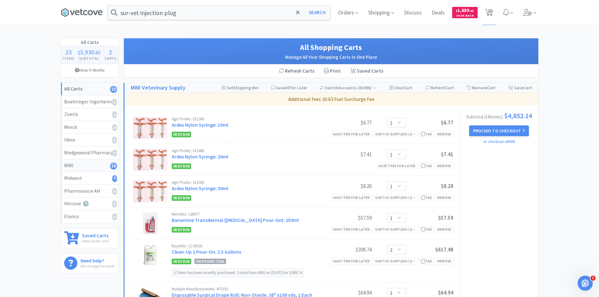
click at [95, 168] on div "MWI 16" at bounding box center [89, 166] width 51 height 8
select select "1"
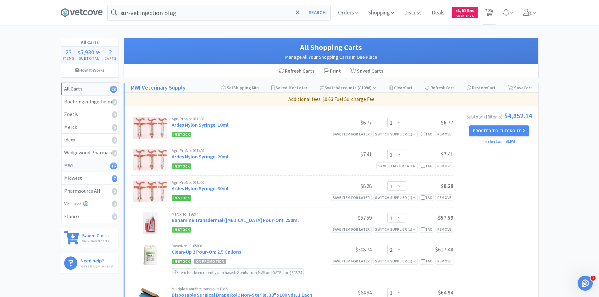
select select "2"
select select "1"
select select "3"
select select "6"
select select "1"
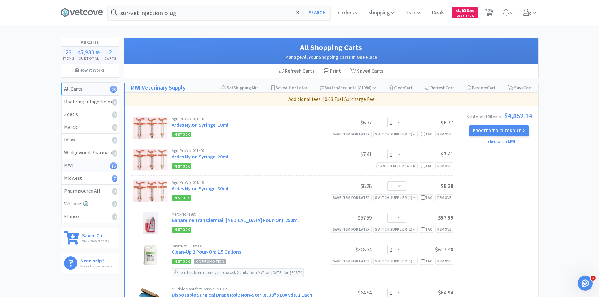
select select "4"
select select "100"
select select "50"
select select "2"
select select "4"
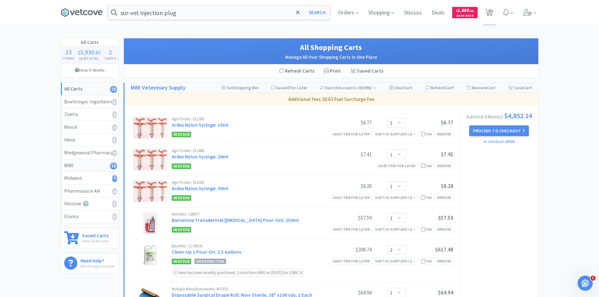
select select "10"
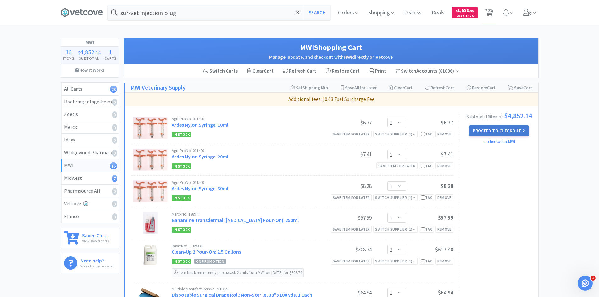
click at [507, 135] on button "Proceed to Checkout" at bounding box center [499, 130] width 60 height 11
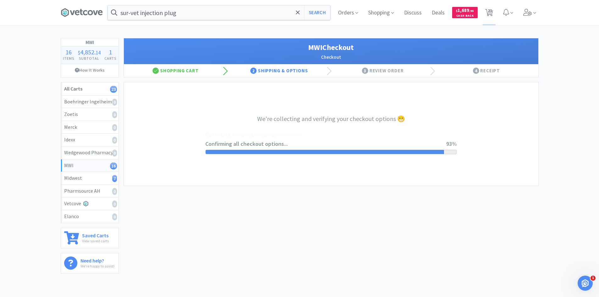
select select "STD_"
select select "FDX"
select select "RPS"
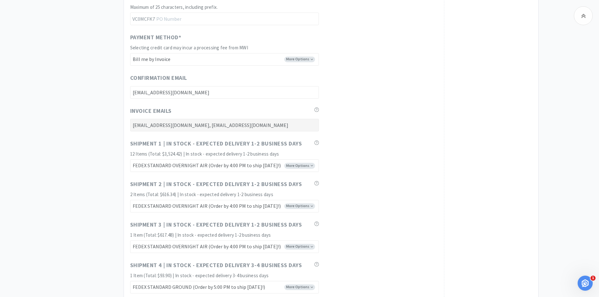
scroll to position [3143, 0]
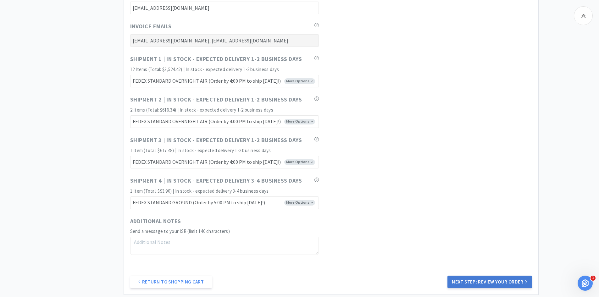
click at [494, 279] on button "Next Step: Review Your Order" at bounding box center [489, 282] width 84 height 13
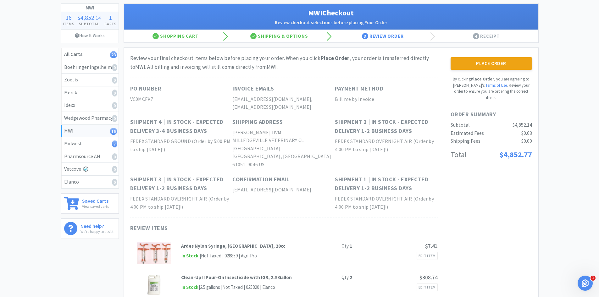
scroll to position [0, 0]
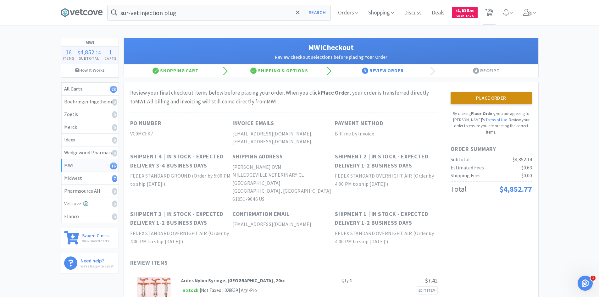
click at [497, 97] on button "Place Order" at bounding box center [490, 98] width 81 height 13
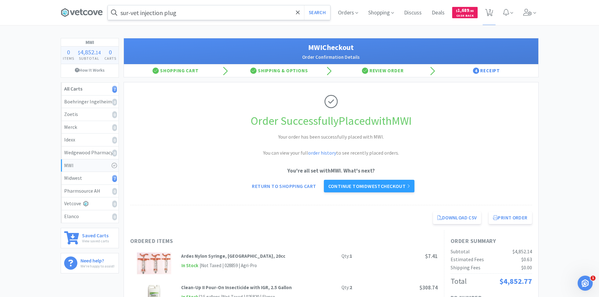
click at [188, 14] on input "sur-vet injection plug" at bounding box center [219, 12] width 222 height 14
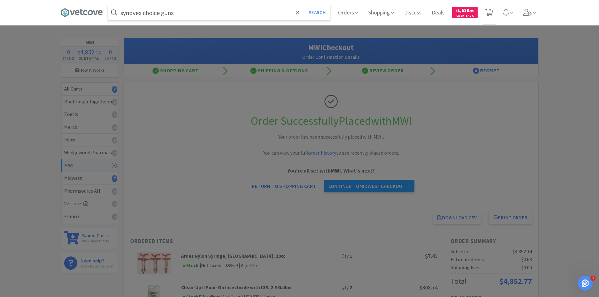
type input "synovex choice guns"
click at [304, 5] on button "Search" at bounding box center [317, 12] width 26 height 14
select select "2"
select select "6"
select select "2"
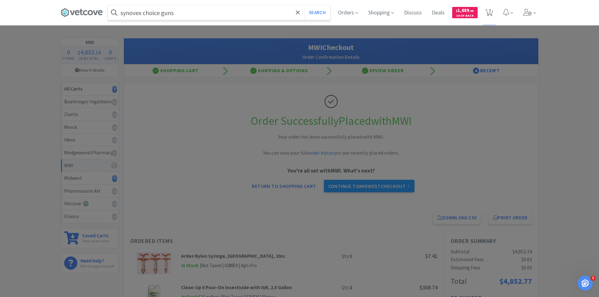
select select "2"
select select "1"
select select "10"
select select "2"
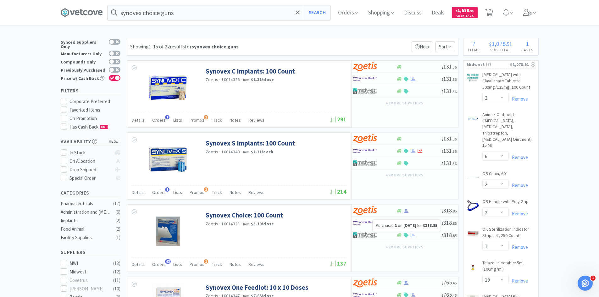
scroll to position [189, 0]
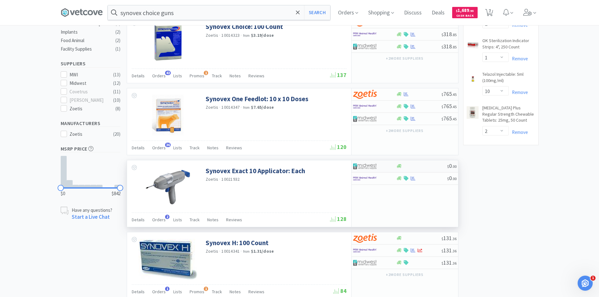
click at [430, 167] on div at bounding box center [421, 166] width 51 height 5
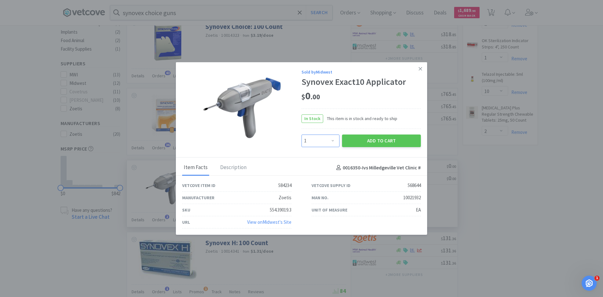
click at [333, 142] on select "Enter Quantity 1 2 3 4 5 6 7 8 9 10 11 12 13 14 15 16 17 18 19 20 Enter Quantity" at bounding box center [321, 141] width 38 height 13
select select "8"
click at [302, 135] on select "Enter Quantity 1 2 3 4 5 6 7 8 9 10 11 12 13 14 15 16 17 18 19 20 Enter Quantity" at bounding box center [321, 141] width 38 height 13
click at [374, 140] on button "Add to Cart" at bounding box center [381, 141] width 79 height 13
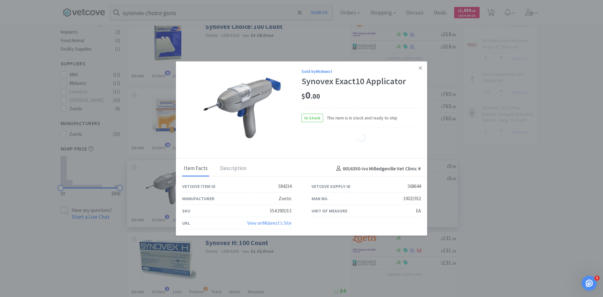
select select "8"
select select "10"
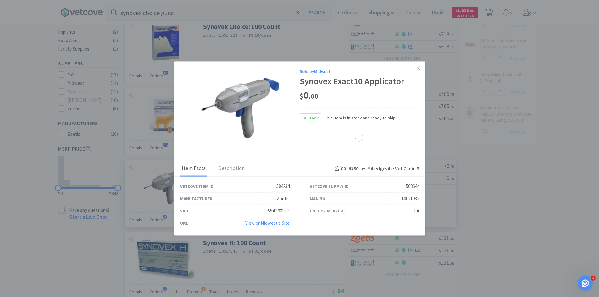
select select "2"
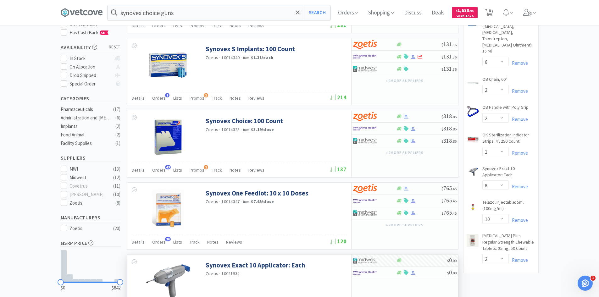
scroll to position [0, 0]
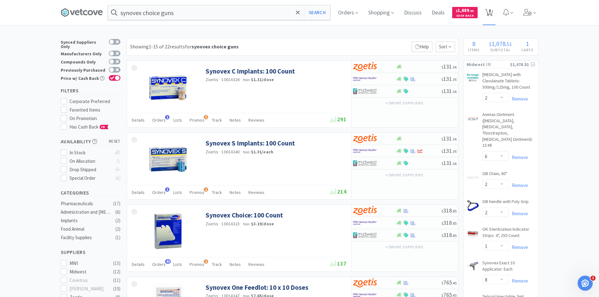
click at [490, 13] on icon at bounding box center [489, 12] width 8 height 7
select select "2"
select select "6"
select select "2"
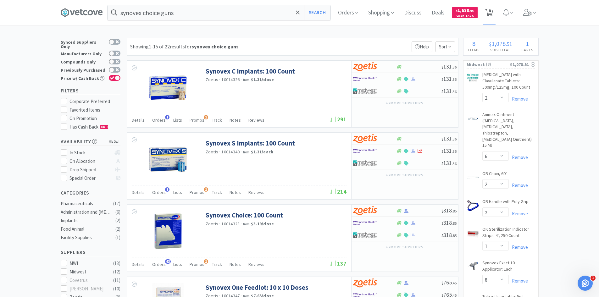
select select "1"
select select "8"
select select "10"
select select "2"
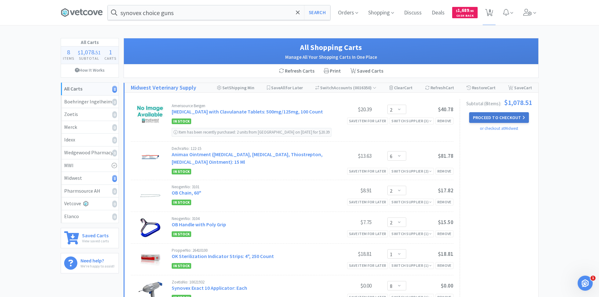
click at [495, 116] on button "Proceed to Checkout" at bounding box center [499, 117] width 60 height 11
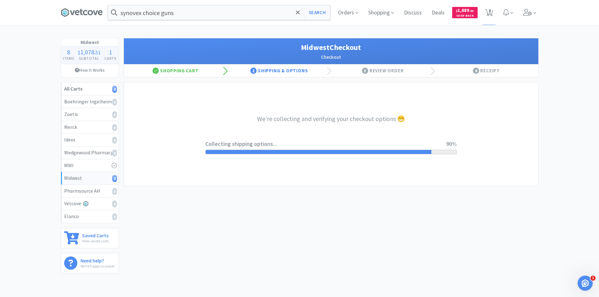
select select "3"
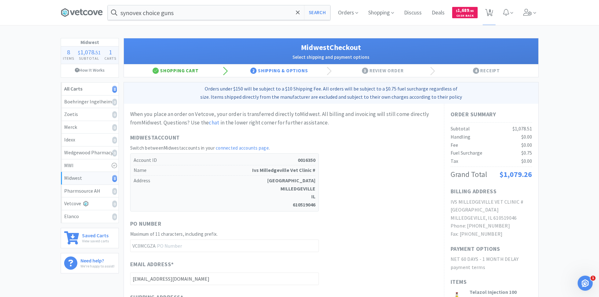
click at [196, 73] on div "Shopping Cart" at bounding box center [176, 70] width 104 height 13
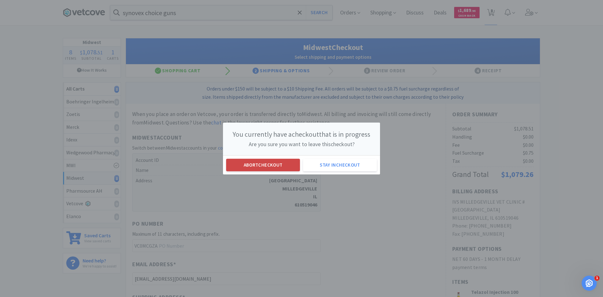
click at [259, 165] on button "Abort checkout" at bounding box center [263, 165] width 74 height 13
select select "2"
select select "6"
select select "2"
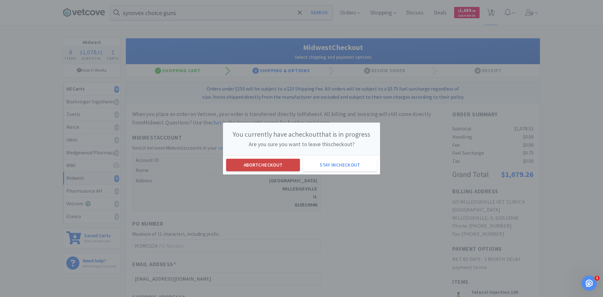
select select "1"
select select "8"
select select "10"
select select "2"
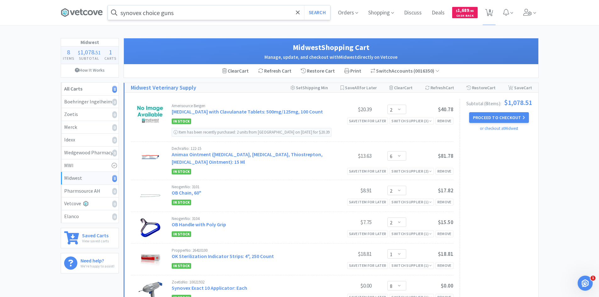
click at [196, 14] on input "synovex choice guns" at bounding box center [219, 12] width 222 height 14
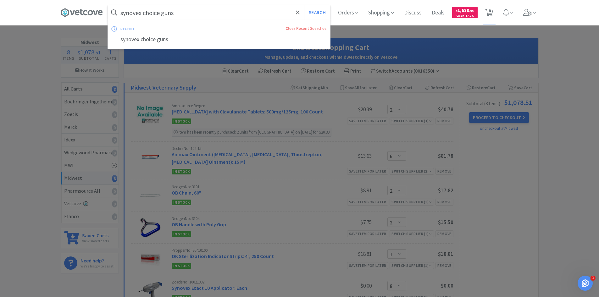
click at [196, 14] on input "synovex choice guns" at bounding box center [219, 12] width 222 height 14
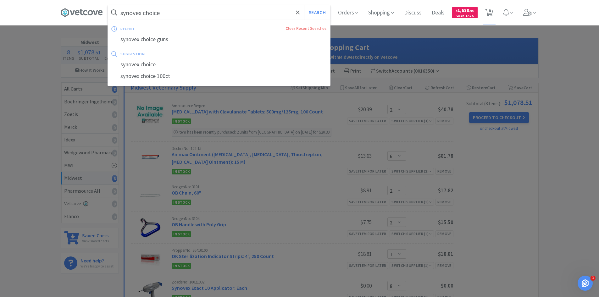
type input "synovex choice"
click at [304, 5] on button "Search" at bounding box center [317, 12] width 26 height 14
select select "2"
select select "6"
select select "2"
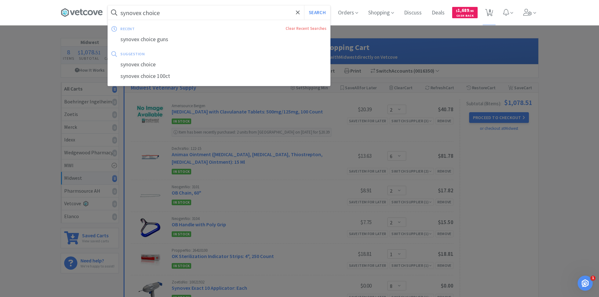
select select "2"
select select "1"
select select "8"
select select "10"
select select "2"
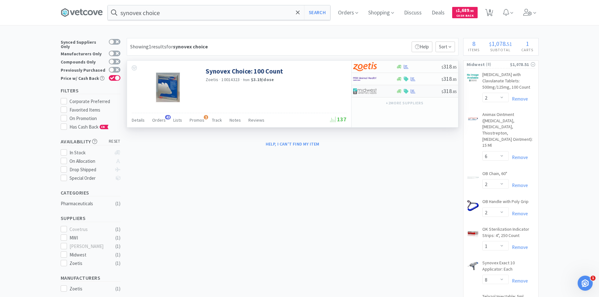
click at [390, 93] on div at bounding box center [374, 91] width 43 height 11
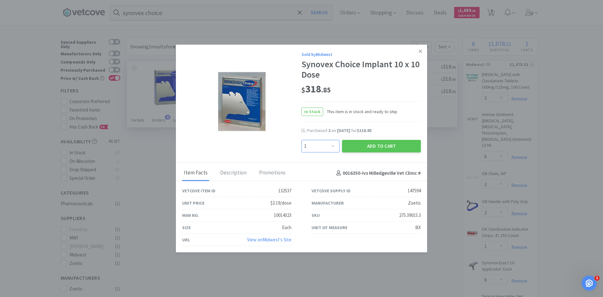
click at [333, 146] on select "Enter Quantity 1 2 3 4 5 6 7 8 9 10 11 12 13 14 15 16 17 18 19 20 Enter Quantity" at bounding box center [321, 146] width 38 height 13
select select "2"
click at [302, 140] on select "Enter Quantity 1 2 3 4 5 6 7 8 9 10 11 12 13 14 15 16 17 18 19 20 Enter Quantity" at bounding box center [321, 146] width 38 height 13
click at [370, 147] on button "Add to Cart" at bounding box center [381, 146] width 79 height 13
select select "2"
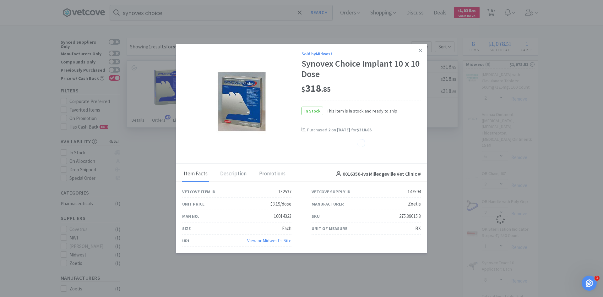
select select "8"
select select "10"
select select "2"
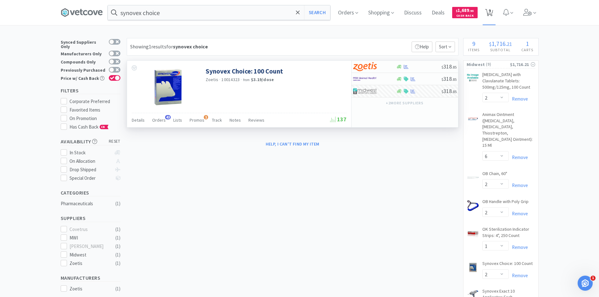
click at [491, 13] on span "9" at bounding box center [489, 10] width 2 height 25
select select "2"
select select "6"
select select "2"
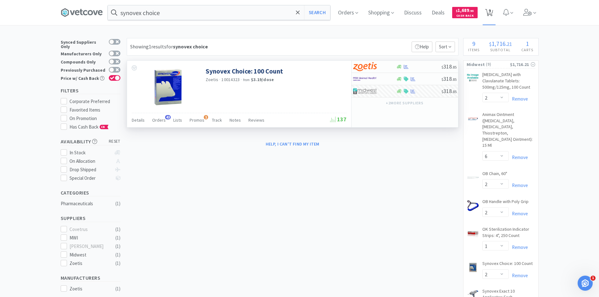
select select "1"
select select "2"
select select "8"
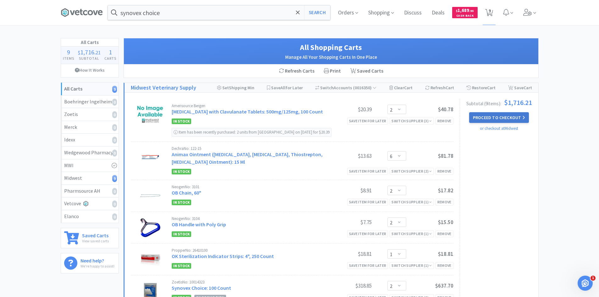
click at [494, 119] on button "Proceed to Checkout" at bounding box center [499, 117] width 60 height 11
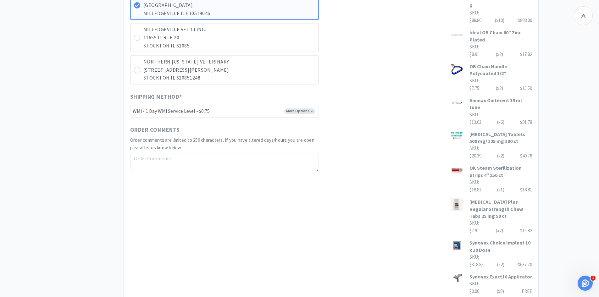
scroll to position [409, 0]
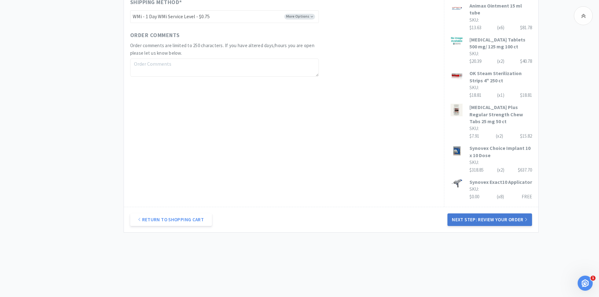
click at [478, 223] on button "Next Step: Review Your Order" at bounding box center [489, 219] width 84 height 13
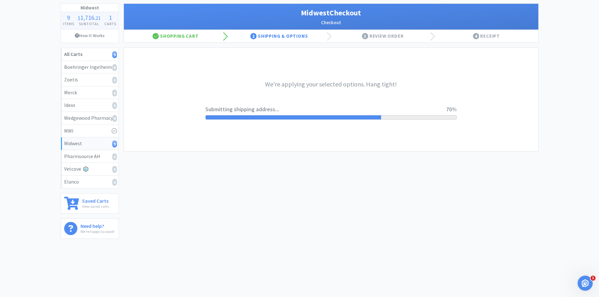
scroll to position [0, 0]
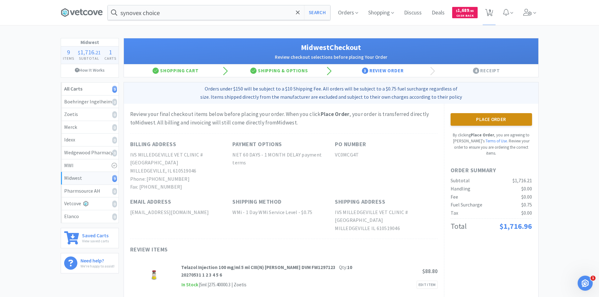
click at [477, 123] on button "Place Order" at bounding box center [490, 119] width 81 height 13
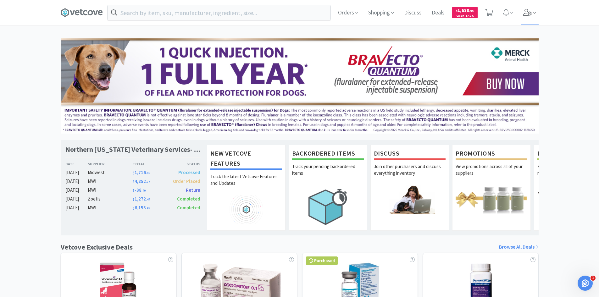
click at [531, 16] on span at bounding box center [530, 12] width 18 height 25
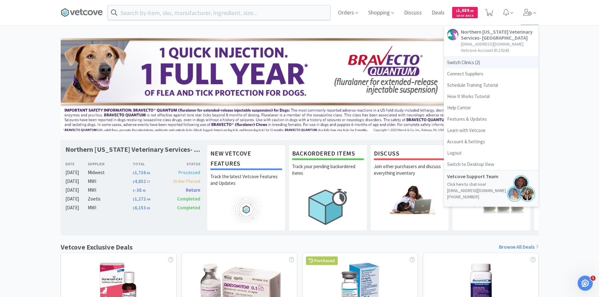
click at [471, 62] on span "Switch Clinics ( 2 )" at bounding box center [491, 62] width 94 height 11
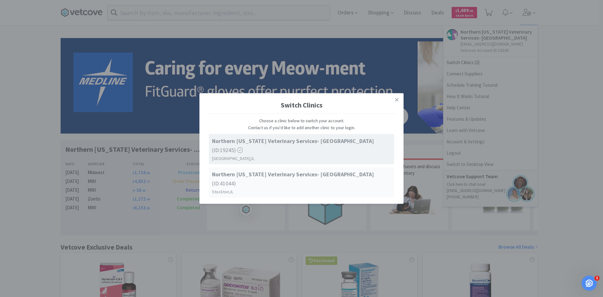
click at [276, 178] on strong "Northern [US_STATE] Veterinary Services- [GEOGRAPHIC_DATA]" at bounding box center [293, 174] width 162 height 7
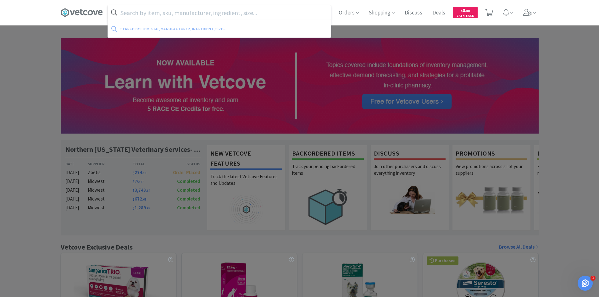
click at [189, 15] on input "text" at bounding box center [219, 12] width 223 height 14
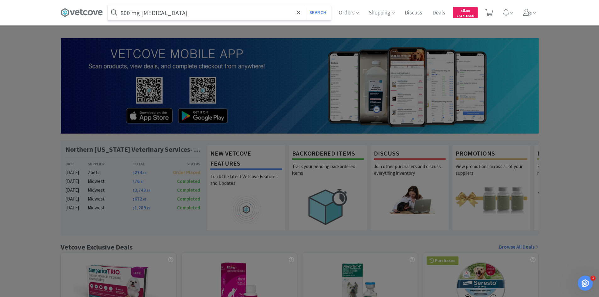
type input "800 mg Gabapentin"
click at [305, 5] on button "Search" at bounding box center [318, 12] width 26 height 14
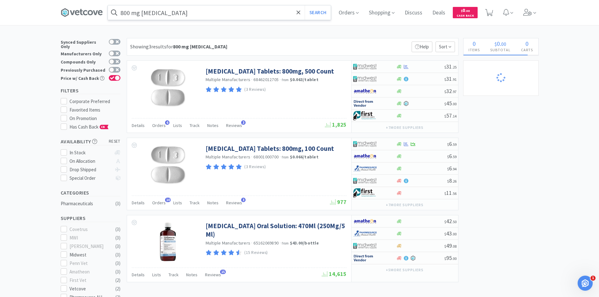
click at [200, 13] on input "800 mg Gabapentin" at bounding box center [219, 12] width 223 height 14
click at [296, 98] on div at bounding box center [299, 148] width 599 height 297
click at [429, 66] on div at bounding box center [420, 66] width 48 height 5
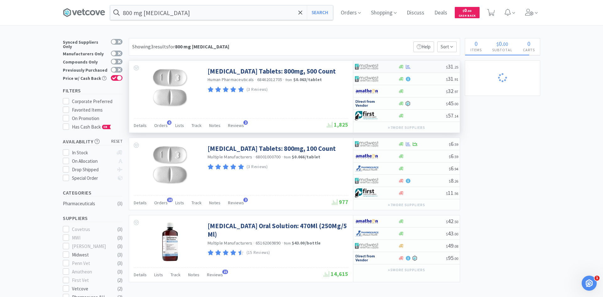
select select "1"
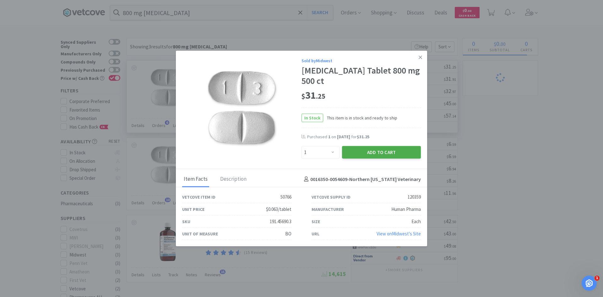
click at [394, 151] on button "Add to Cart" at bounding box center [381, 152] width 79 height 13
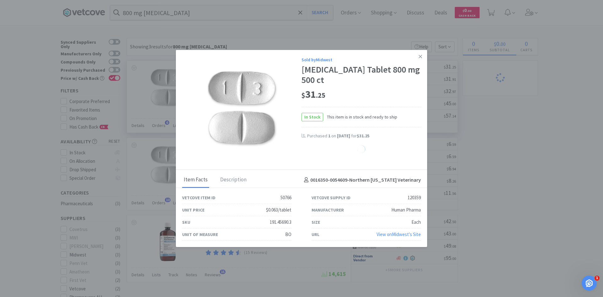
select select "1"
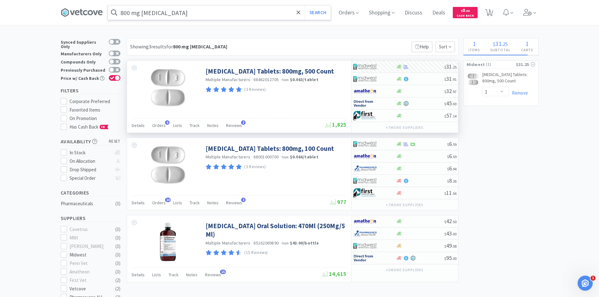
click at [185, 14] on input "800 mg Gabapentin" at bounding box center [219, 12] width 223 height 14
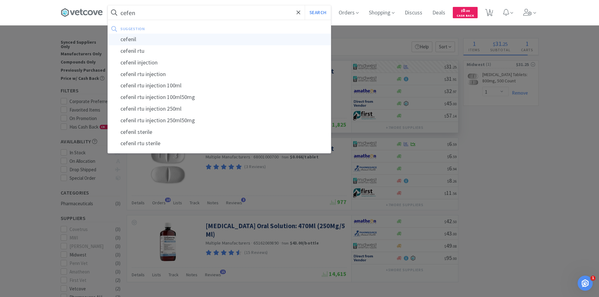
click at [144, 36] on div "cefenil" at bounding box center [219, 40] width 223 height 12
type input "cefenil"
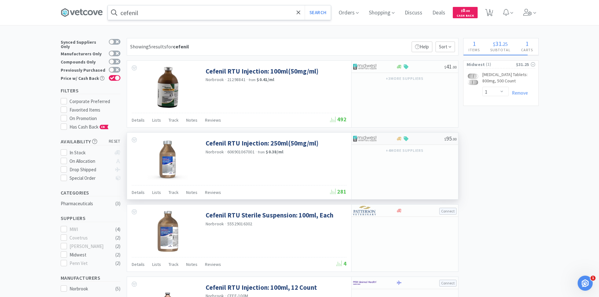
click at [377, 141] on div at bounding box center [370, 138] width 35 height 11
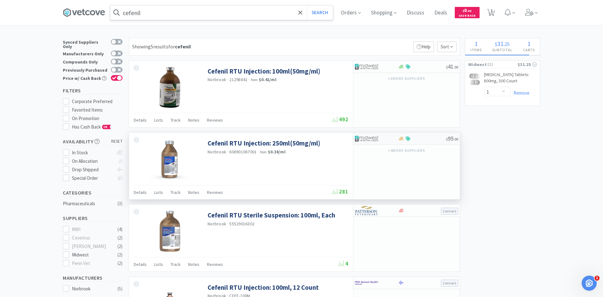
select select "1"
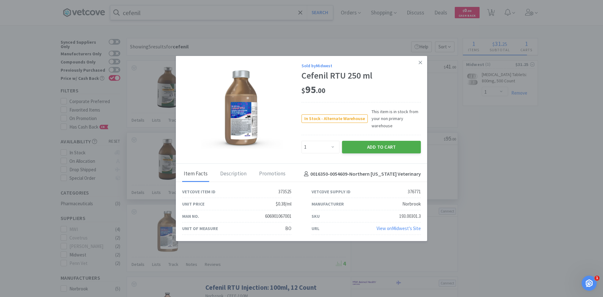
click at [363, 146] on button "Add to Cart" at bounding box center [381, 147] width 79 height 13
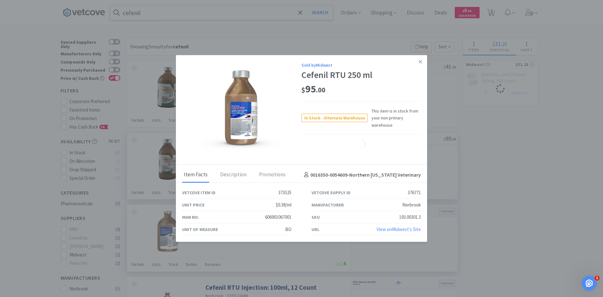
select select "1"
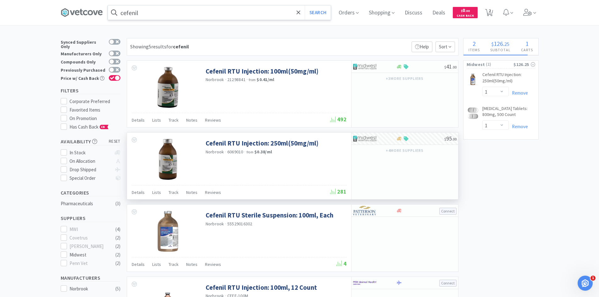
click at [147, 13] on input "cefenil" at bounding box center [219, 12] width 223 height 14
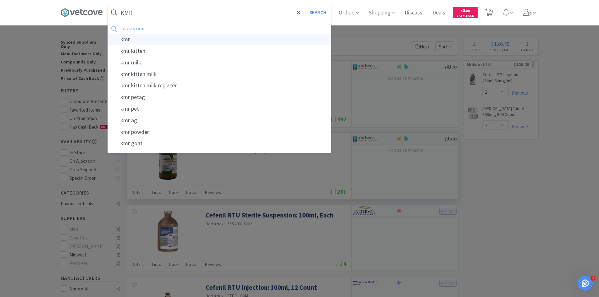
click at [142, 41] on div "kmr" at bounding box center [219, 40] width 223 height 12
type input "kmr"
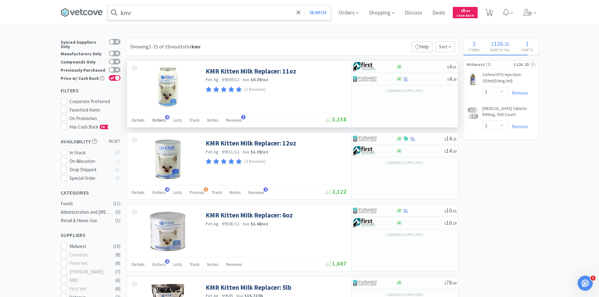
click at [160, 119] on span "Orders" at bounding box center [159, 120] width 14 height 6
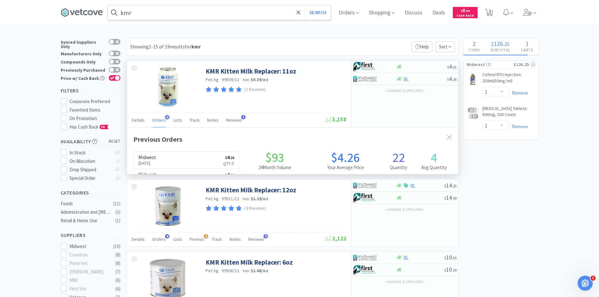
scroll to position [163, 331]
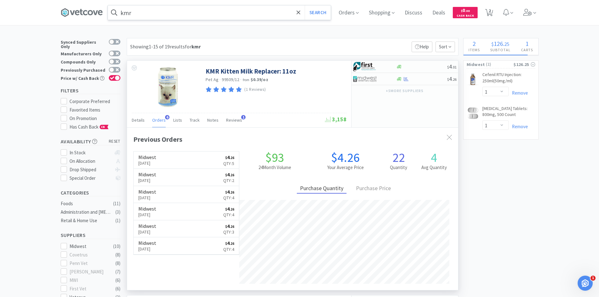
click at [160, 119] on span "Orders" at bounding box center [159, 120] width 14 height 6
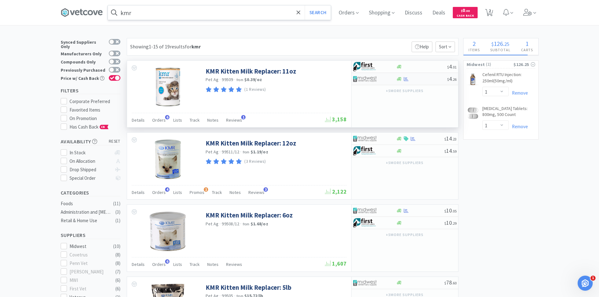
click at [413, 82] on div "$ 4 . 26" at bounding box center [404, 79] width 107 height 12
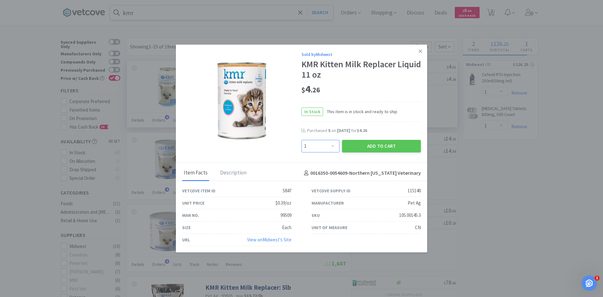
click at [333, 146] on select "Enter Quantity 1 2 3 4 5 6 7 8 9 10 11 12 13 14 15 16 17 18 19 20 Enter Quantity" at bounding box center [321, 146] width 38 height 13
select select "5"
click at [302, 140] on select "Enter Quantity 1 2 3 4 5 6 7 8 9 10 11 12 13 14 15 16 17 18 19 20 Enter Quantity" at bounding box center [321, 146] width 38 height 13
click at [385, 145] on button "Add to Cart" at bounding box center [381, 146] width 79 height 13
select select "5"
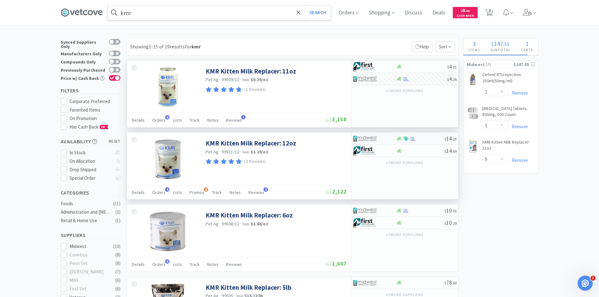
click at [391, 138] on div at bounding box center [374, 138] width 43 height 11
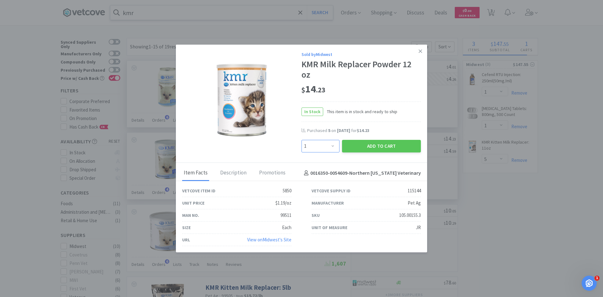
click at [334, 147] on select "Enter Quantity 1 2 3 4 5 6 7 8 9 10 11 12 13 14 15 16 17 18 19 20 Enter Quantity" at bounding box center [321, 146] width 38 height 13
select select "2"
click at [302, 140] on select "Enter Quantity 1 2 3 4 5 6 7 8 9 10 11 12 13 14 15 16 17 18 19 20 Enter Quantity" at bounding box center [321, 146] width 38 height 13
click at [365, 147] on button "Add to Cart" at bounding box center [381, 146] width 79 height 13
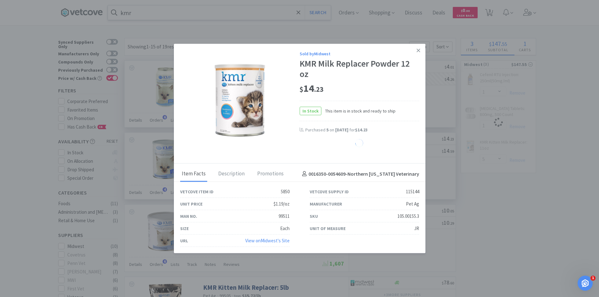
select select "2"
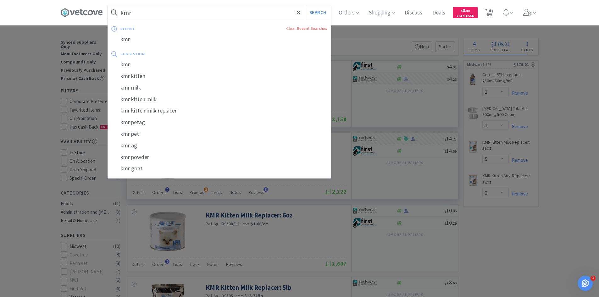
click at [154, 19] on input "kmr" at bounding box center [219, 12] width 223 height 14
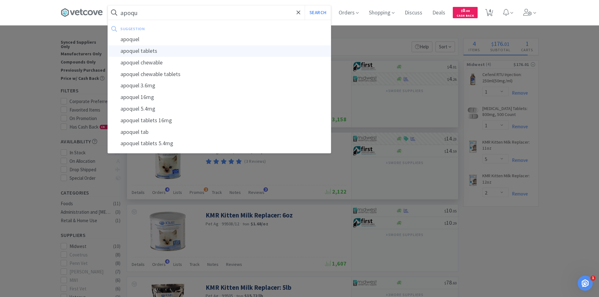
click at [139, 52] on div "apoquel tablets" at bounding box center [219, 51] width 223 height 12
type input "apoquel tablets"
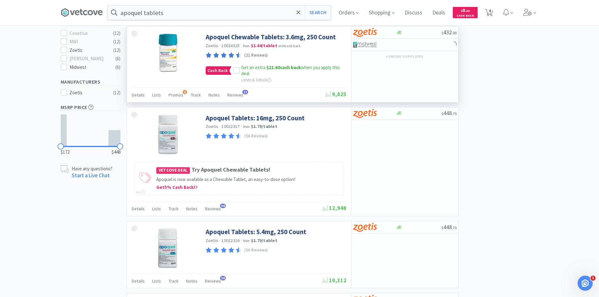
scroll to position [220, 0]
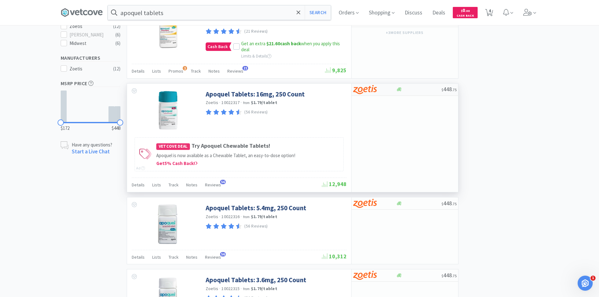
click at [416, 91] on div at bounding box center [418, 89] width 45 height 5
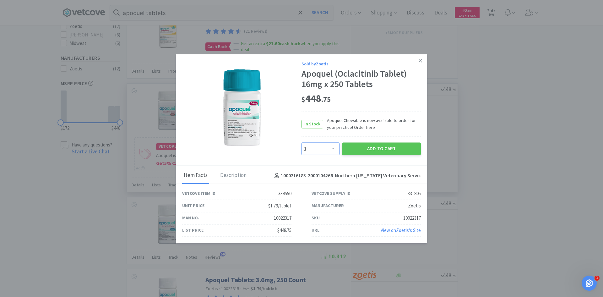
click at [333, 148] on select "Enter Quantity 1 2 3 4 5 6 7 8 9 10 11 12 13 14 15 16 17 18 19 20 Enter Quantity" at bounding box center [321, 149] width 38 height 13
select select "2"
click at [302, 143] on select "Enter Quantity 1 2 3 4 5 6 7 8 9 10 11 12 13 14 15 16 17 18 19 20 Enter Quantity" at bounding box center [321, 149] width 38 height 13
click at [372, 150] on button "Add to Cart" at bounding box center [381, 149] width 79 height 13
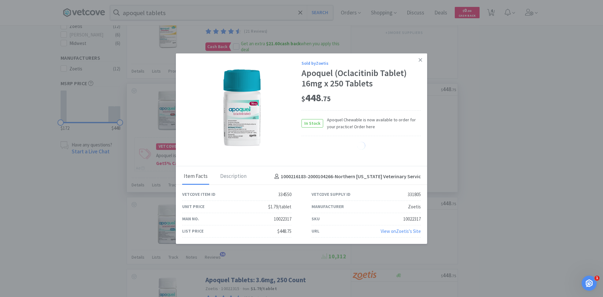
select select "2"
select select "1"
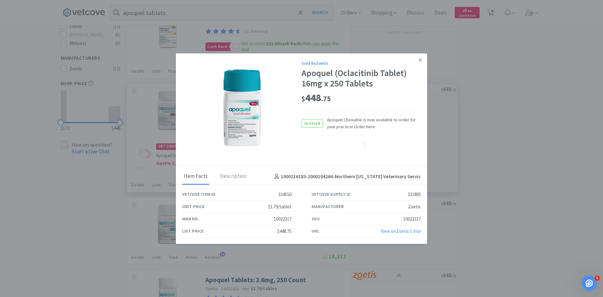
select select "1"
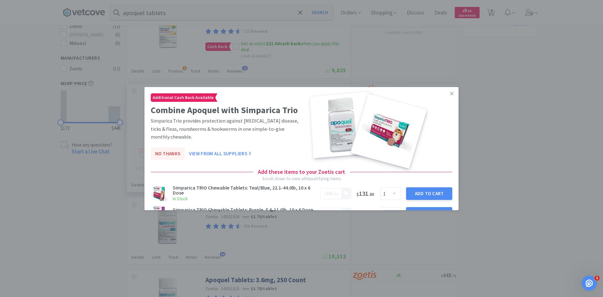
click at [171, 154] on button "No Thanks" at bounding box center [168, 153] width 34 height 13
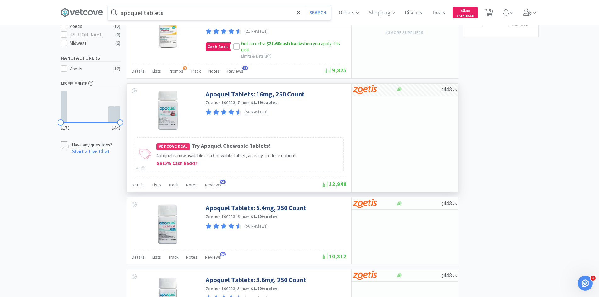
click at [169, 12] on input "apoquel tablets" at bounding box center [219, 12] width 223 height 14
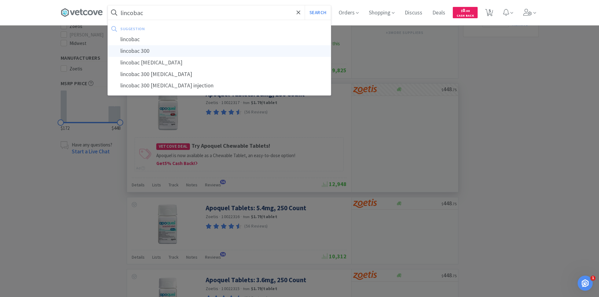
click at [160, 50] on div "lincobac 300" at bounding box center [219, 51] width 223 height 12
type input "lincobac 300"
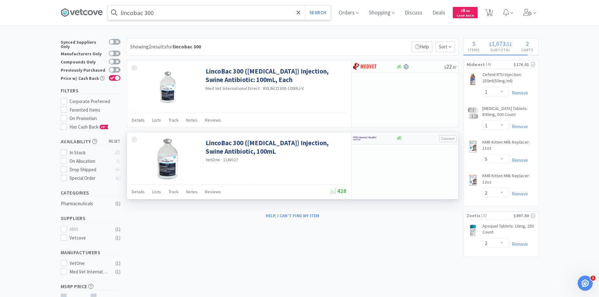
click at [444, 140] on button "Connect" at bounding box center [447, 138] width 17 height 7
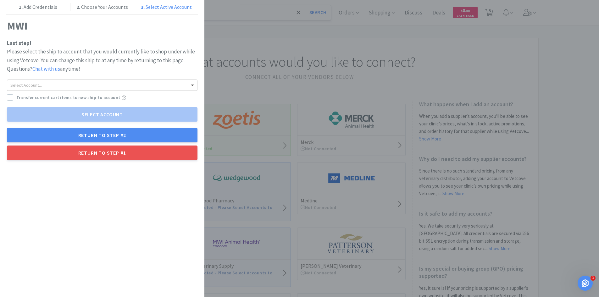
click at [191, 86] on span at bounding box center [192, 86] width 3 height 2
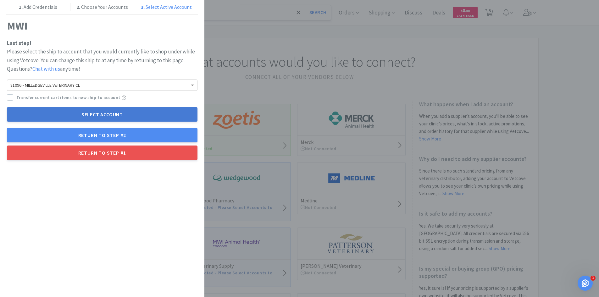
click at [102, 114] on button "Select Account" at bounding box center [102, 114] width 190 height 14
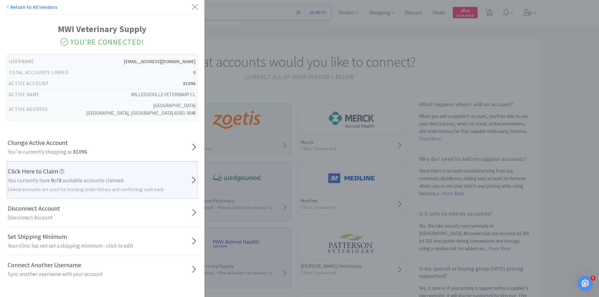
click at [488, 52] on div "Return to All Vendors MWI Veterinary Supply You're Connected! Username mvcvets@…" at bounding box center [299, 148] width 599 height 297
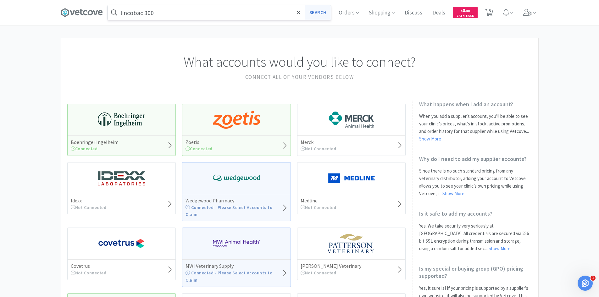
click at [313, 12] on button "Search" at bounding box center [318, 12] width 26 height 14
select select "1"
select select "5"
select select "2"
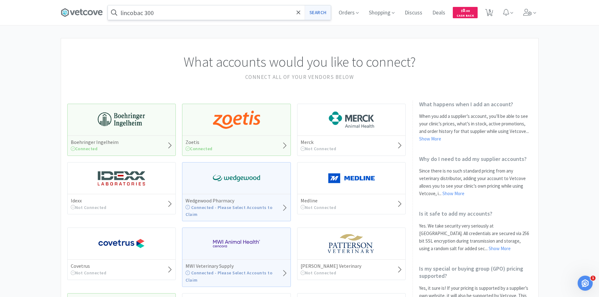
select select "2"
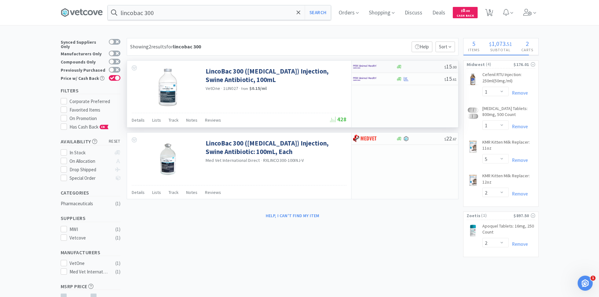
click at [373, 64] on img at bounding box center [365, 66] width 24 height 9
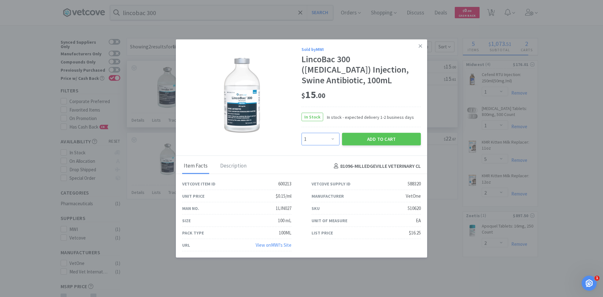
click at [334, 136] on select "Enter Quantity 1 2 3 4 5 6 7 8 9 10 11 12 13 14 15 16 17 18 19 20 Enter Quantity" at bounding box center [321, 139] width 38 height 13
select select "3"
click at [302, 133] on select "Enter Quantity 1 2 3 4 5 6 7 8 9 10 11 12 13 14 15 16 17 18 19 20 Enter Quantity" at bounding box center [321, 139] width 38 height 13
click at [382, 138] on button "Add to Cart" at bounding box center [381, 139] width 79 height 13
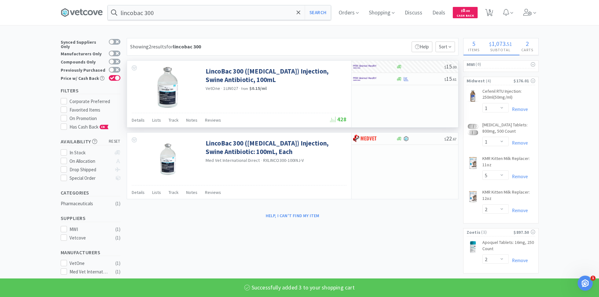
select select "3"
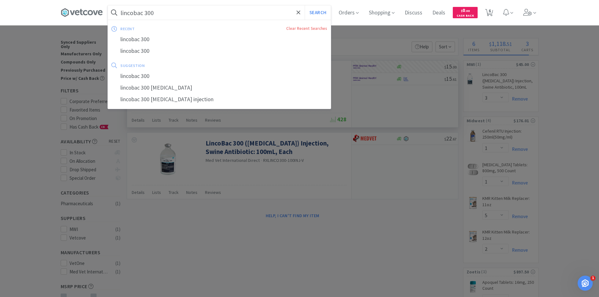
click at [169, 14] on input "lincobac 300" at bounding box center [219, 12] width 223 height 14
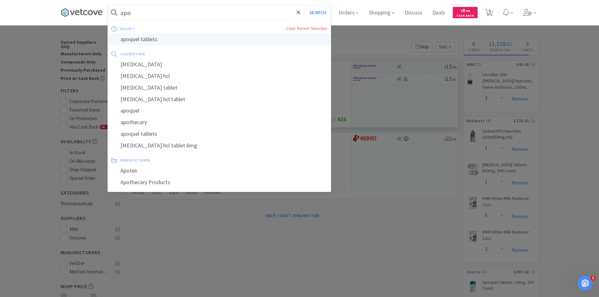
click at [157, 37] on div "apoquel tablets" at bounding box center [219, 40] width 223 height 12
type input "apoquel tablets"
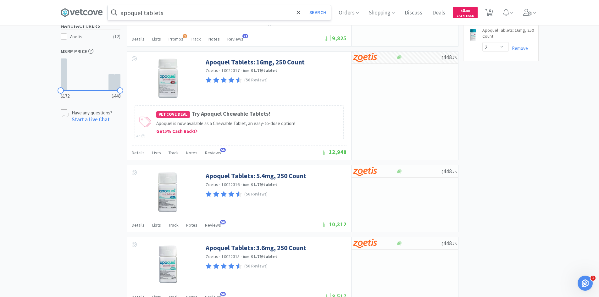
scroll to position [251, 0]
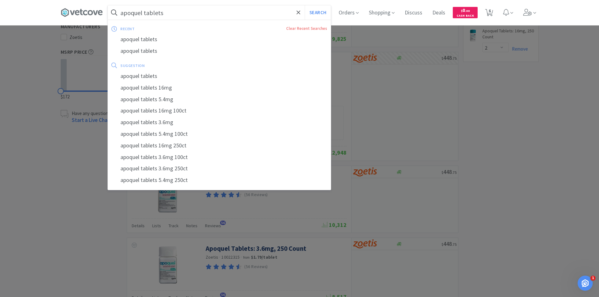
click at [174, 12] on input "apoquel tablets" at bounding box center [219, 12] width 223 height 14
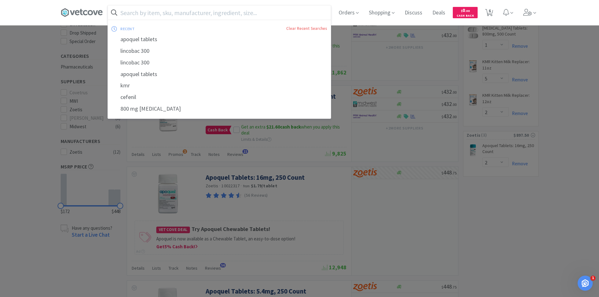
scroll to position [126, 0]
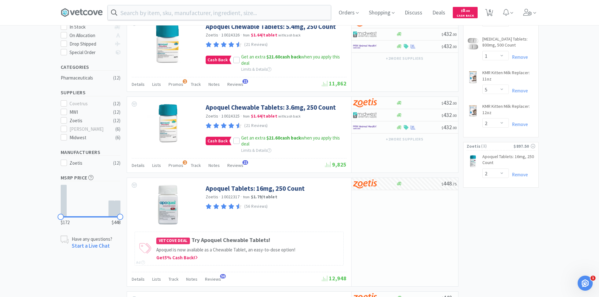
click at [568, 106] on div at bounding box center [299, 148] width 599 height 297
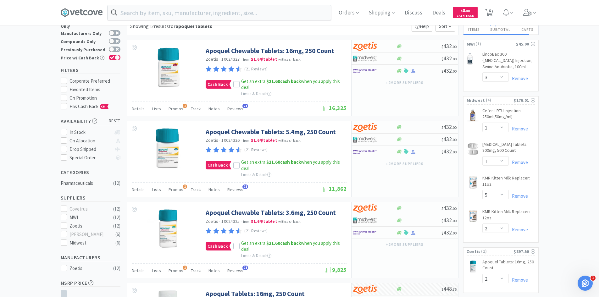
scroll to position [0, 0]
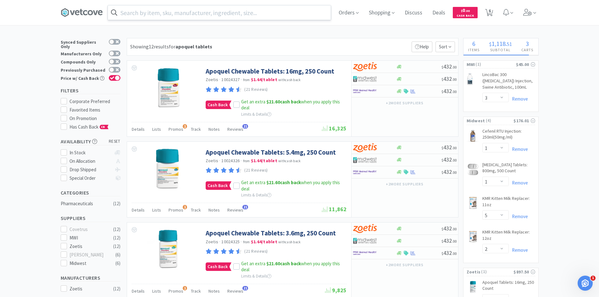
click at [275, 12] on input "text" at bounding box center [219, 12] width 223 height 14
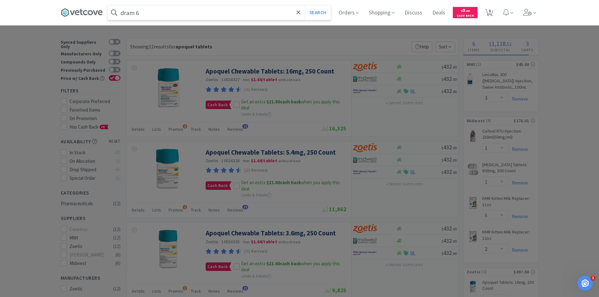
type input "dram 6"
click at [305, 5] on button "Search" at bounding box center [318, 12] width 26 height 14
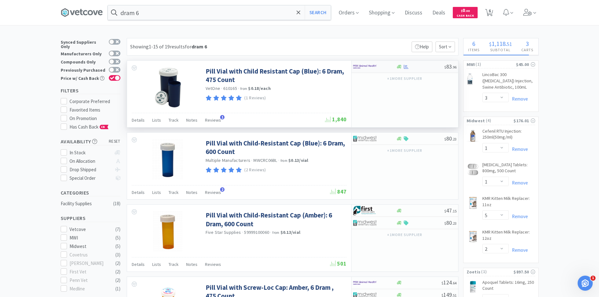
click at [388, 68] on div at bounding box center [374, 66] width 43 height 11
select select "1"
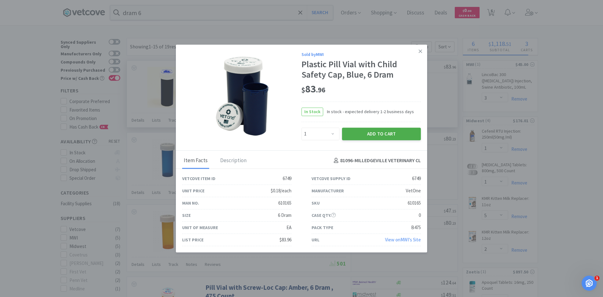
click at [381, 134] on button "Add to Cart" at bounding box center [381, 134] width 79 height 13
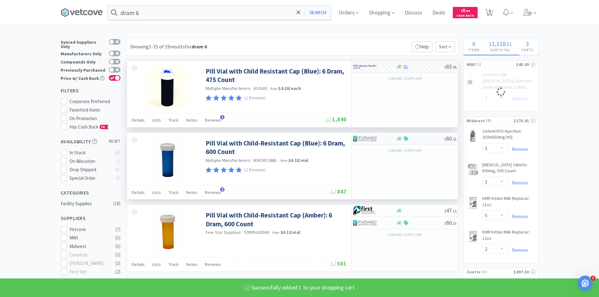
select select "1"
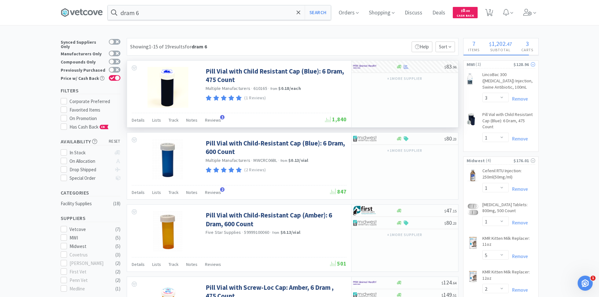
click at [503, 65] on span "( 2 )" at bounding box center [494, 64] width 39 height 6
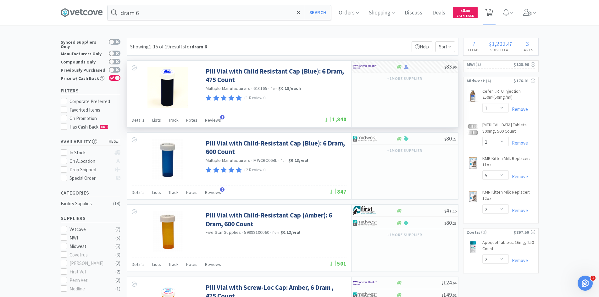
click at [491, 14] on span "7" at bounding box center [489, 10] width 2 height 25
select select "2"
select select "3"
select select "1"
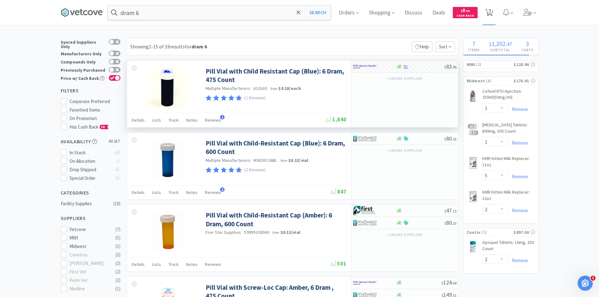
select select "1"
select select "5"
select select "2"
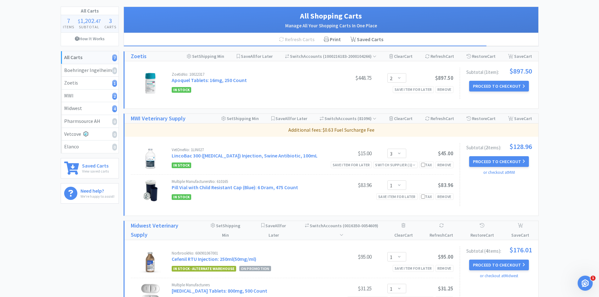
scroll to position [63, 0]
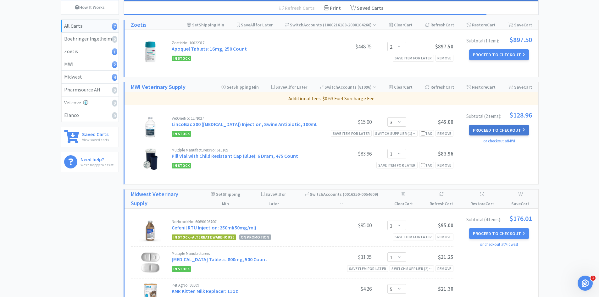
click at [494, 131] on button "Proceed to Checkout" at bounding box center [499, 130] width 60 height 11
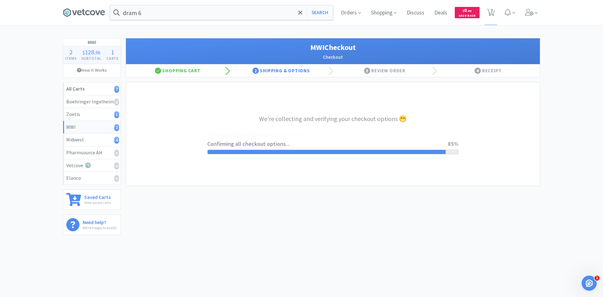
select select "STD_"
select select "FDX"
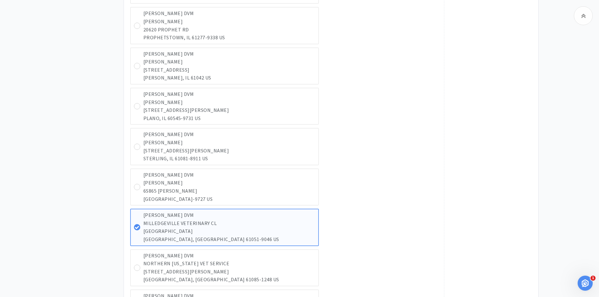
scroll to position [1823, 0]
click at [136, 267] on icon at bounding box center [137, 265] width 5 height 5
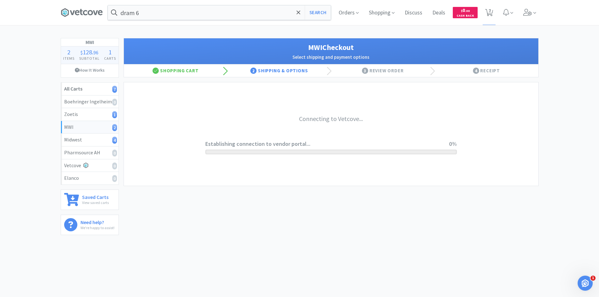
scroll to position [0, 0]
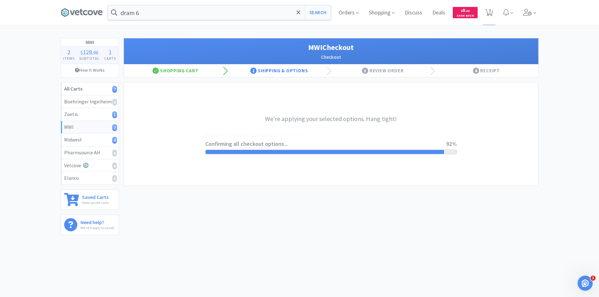
select select "STD_"
select select "SPS"
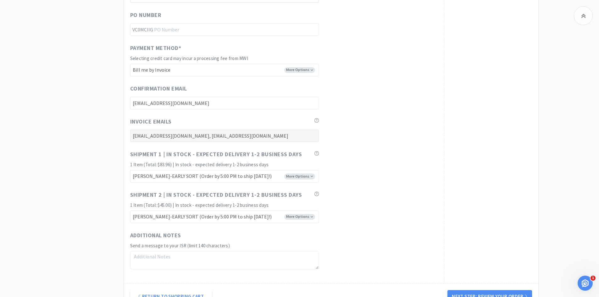
scroll to position [3049, 0]
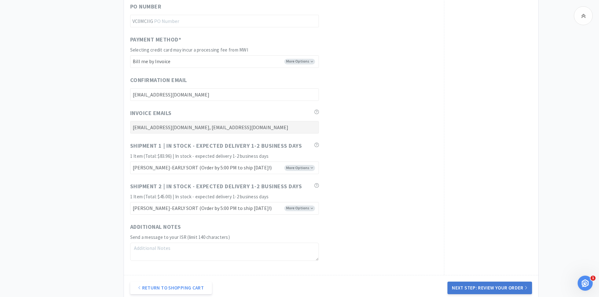
click at [510, 286] on button "Next Step: Review Your Order" at bounding box center [489, 288] width 84 height 13
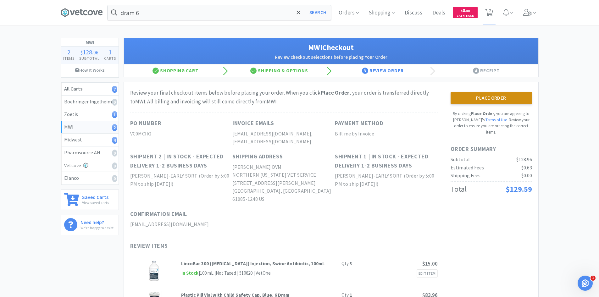
click at [488, 98] on button "Place Order" at bounding box center [490, 98] width 81 height 13
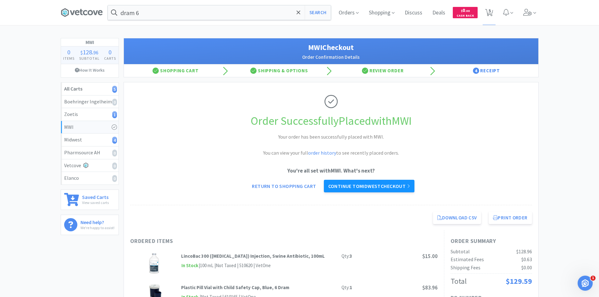
click at [389, 186] on link "Continue to Midwest checkout" at bounding box center [369, 186] width 91 height 13
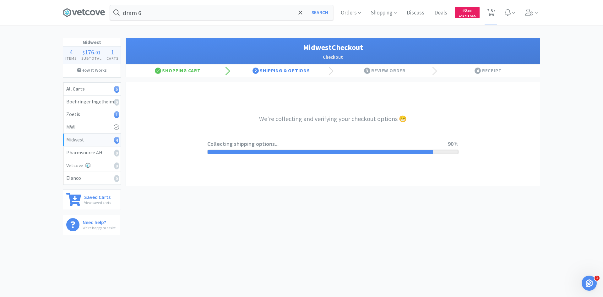
select select "3"
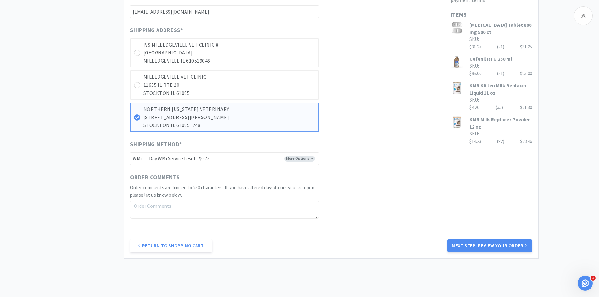
scroll to position [283, 0]
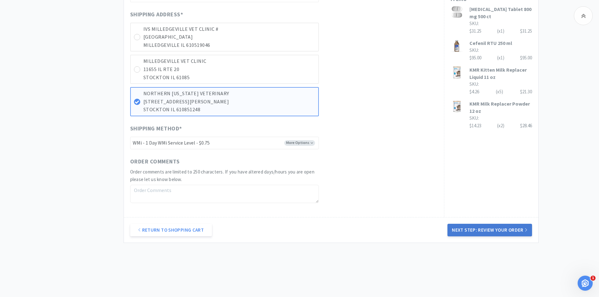
click at [516, 231] on button "Next Step: Review Your Order" at bounding box center [489, 230] width 84 height 13
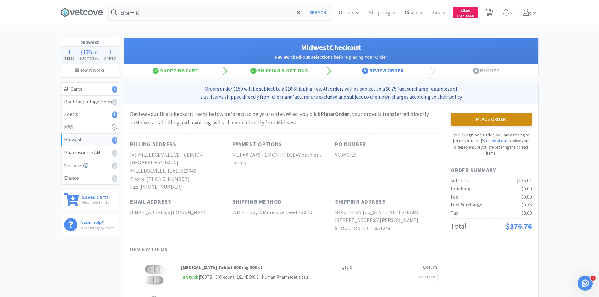
click at [492, 121] on button "Place Order" at bounding box center [490, 119] width 81 height 13
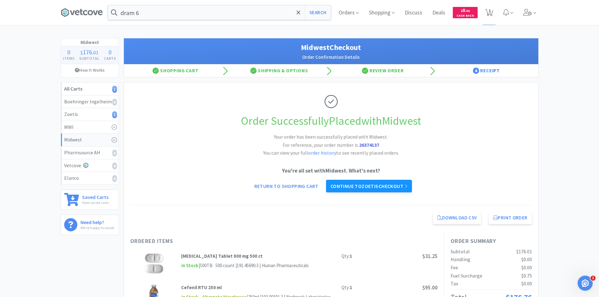
click at [369, 186] on link "Continue to Zoetis checkout" at bounding box center [369, 186] width 86 height 13
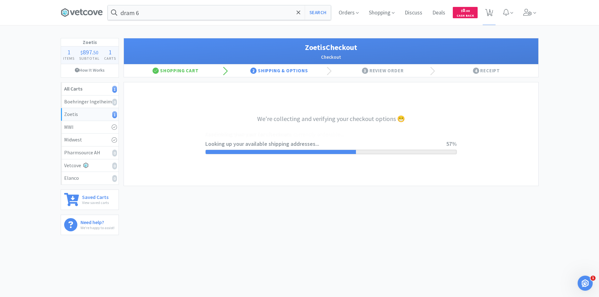
select select "invoice"
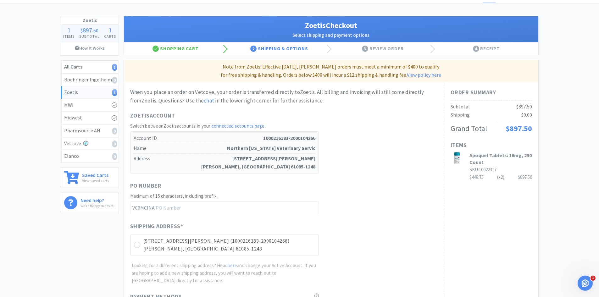
scroll to position [31, 0]
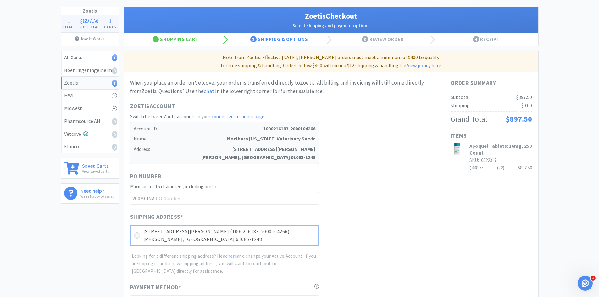
click at [138, 236] on icon at bounding box center [137, 235] width 5 height 5
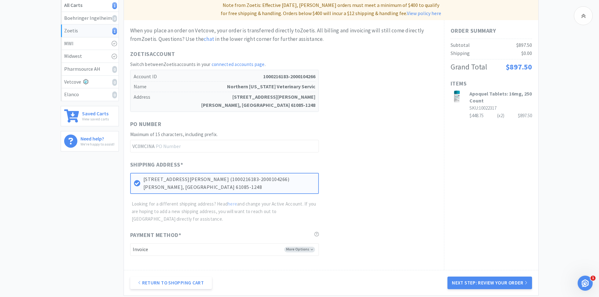
scroll to position [147, 0]
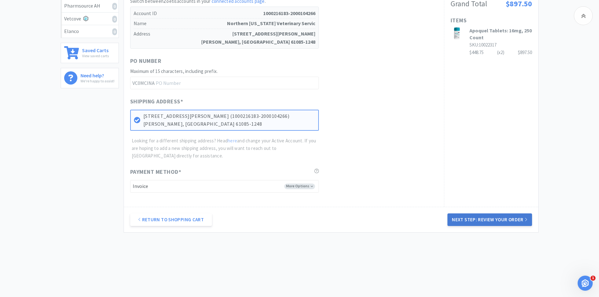
click at [487, 223] on button "Next Step: Review Your Order" at bounding box center [489, 219] width 84 height 13
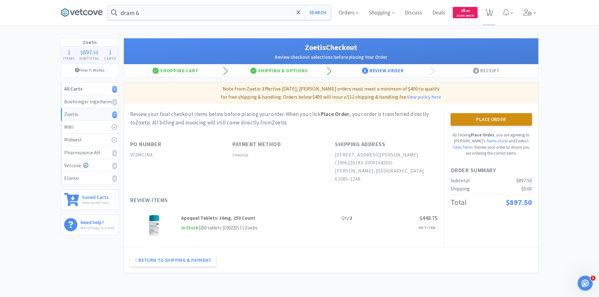
click at [513, 120] on button "Place Order" at bounding box center [490, 119] width 81 height 13
